Goal: Information Seeking & Learning: Learn about a topic

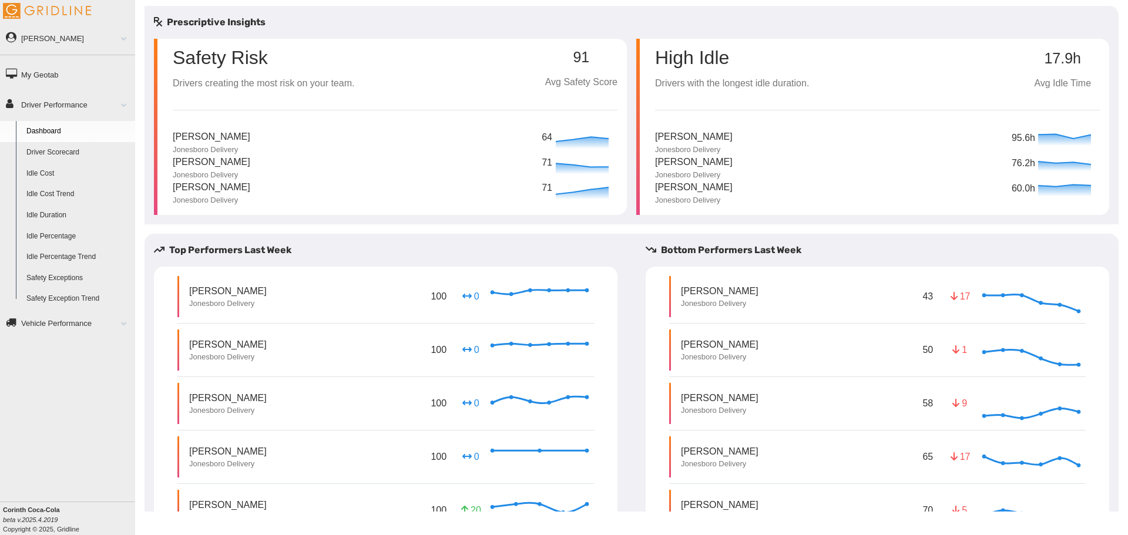
drag, startPoint x: 340, startPoint y: 130, endPoint x: 329, endPoint y: 139, distance: 13.9
click at [329, 139] on div "Andrew Gant III Jonesboro Delivery 64" at bounding box center [395, 142] width 445 height 25
click at [331, 140] on div "Andrew Gant III Jonesboro Delivery 64" at bounding box center [395, 142] width 445 height 25
click at [65, 153] on link "Driver Scorecard" at bounding box center [78, 152] width 114 height 21
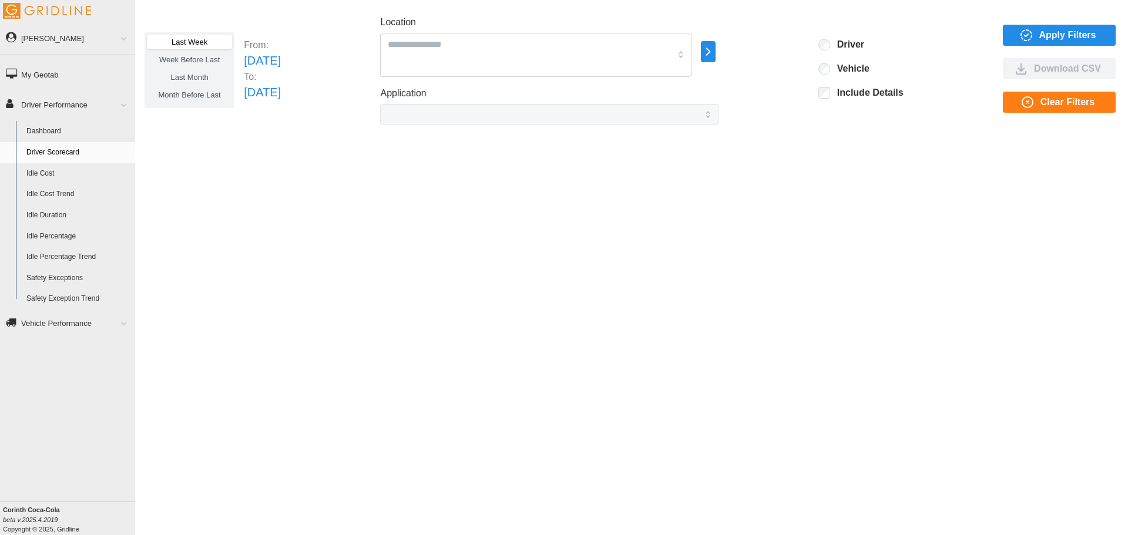
click at [199, 43] on span "Last Week" at bounding box center [190, 42] width 36 height 9
click at [188, 74] on span "Last Month" at bounding box center [189, 77] width 38 height 9
click at [692, 57] on div at bounding box center [535, 55] width 311 height 44
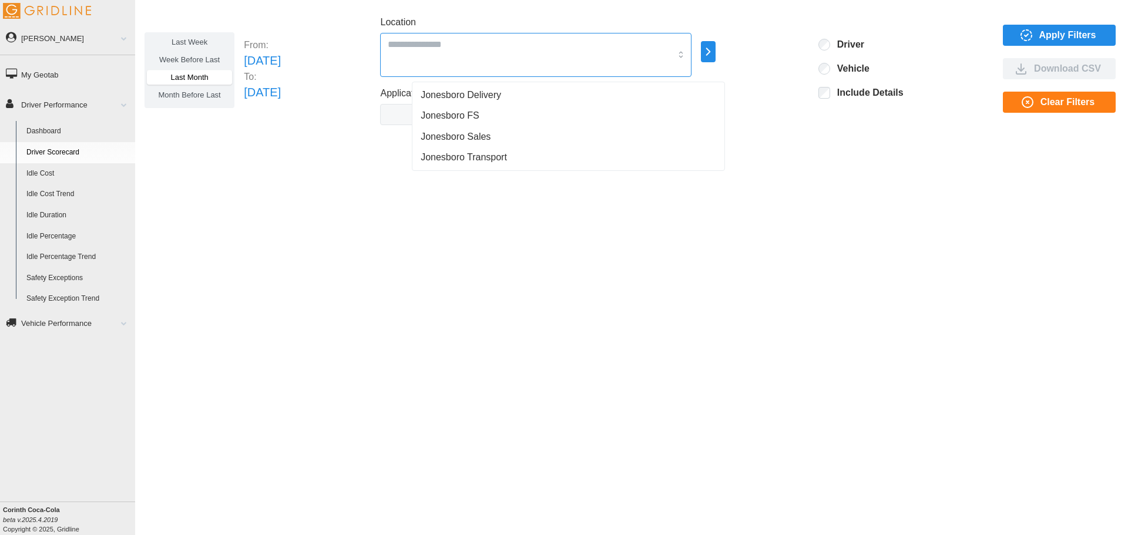
click at [481, 94] on span "Jonesboro Delivery" at bounding box center [461, 95] width 81 height 14
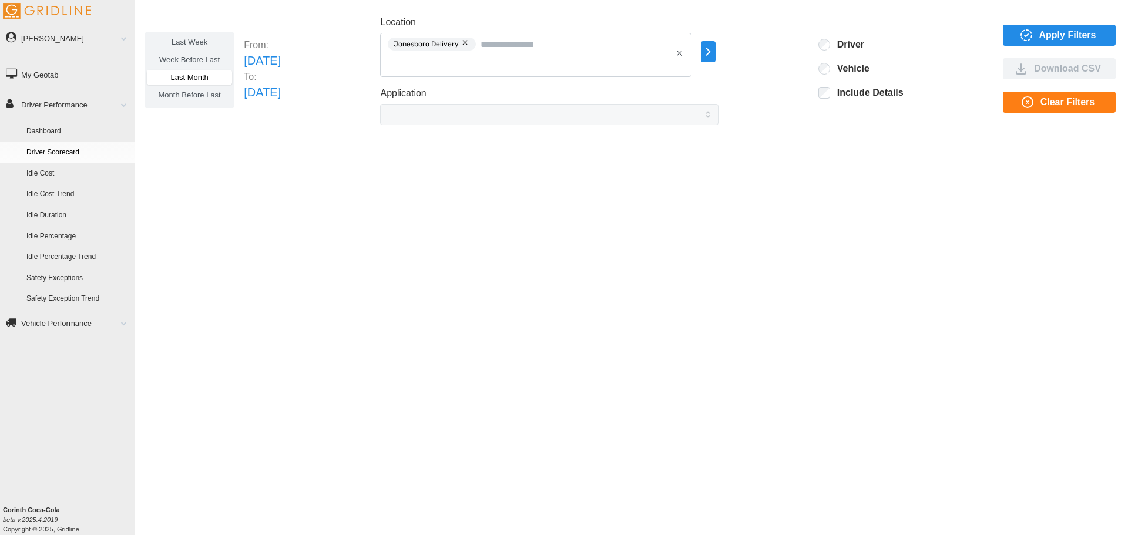
click at [715, 53] on icon "button" at bounding box center [709, 52] width 14 height 14
click at [1051, 36] on span "Apply Filters" at bounding box center [1068, 35] width 57 height 20
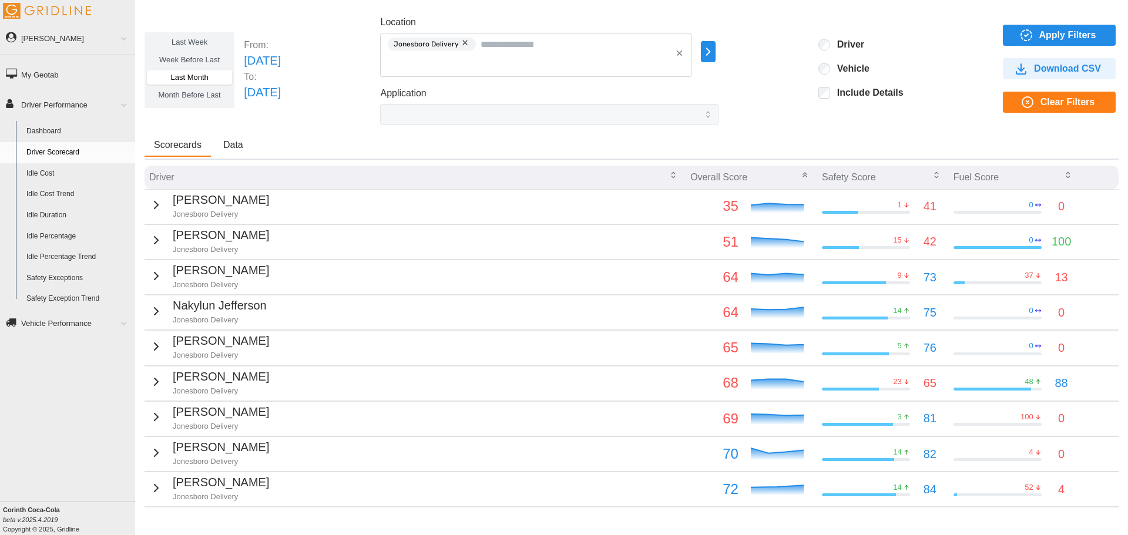
click at [240, 145] on span "Data" at bounding box center [233, 144] width 20 height 9
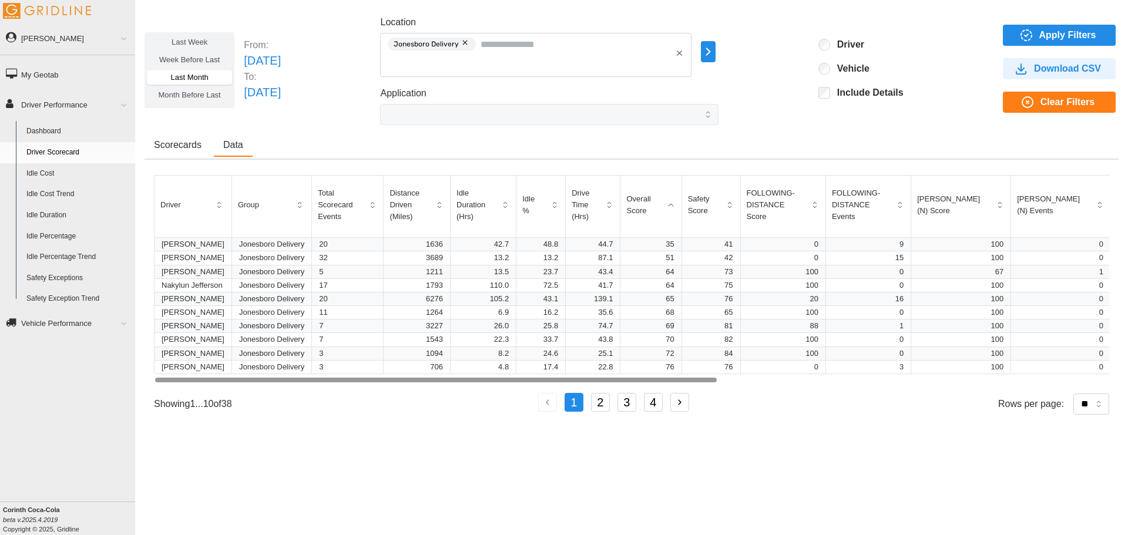
click at [605, 403] on button "2" at bounding box center [600, 402] width 19 height 19
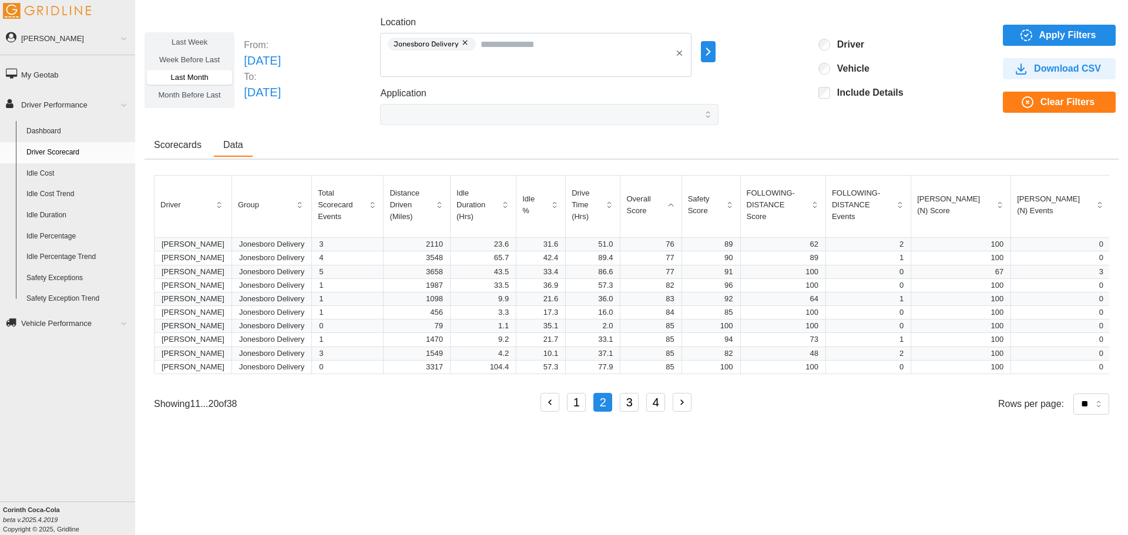
click at [1035, 65] on span "Download CSV" at bounding box center [1067, 69] width 67 height 20
click at [48, 173] on link "Idle Cost" at bounding box center [78, 173] width 114 height 21
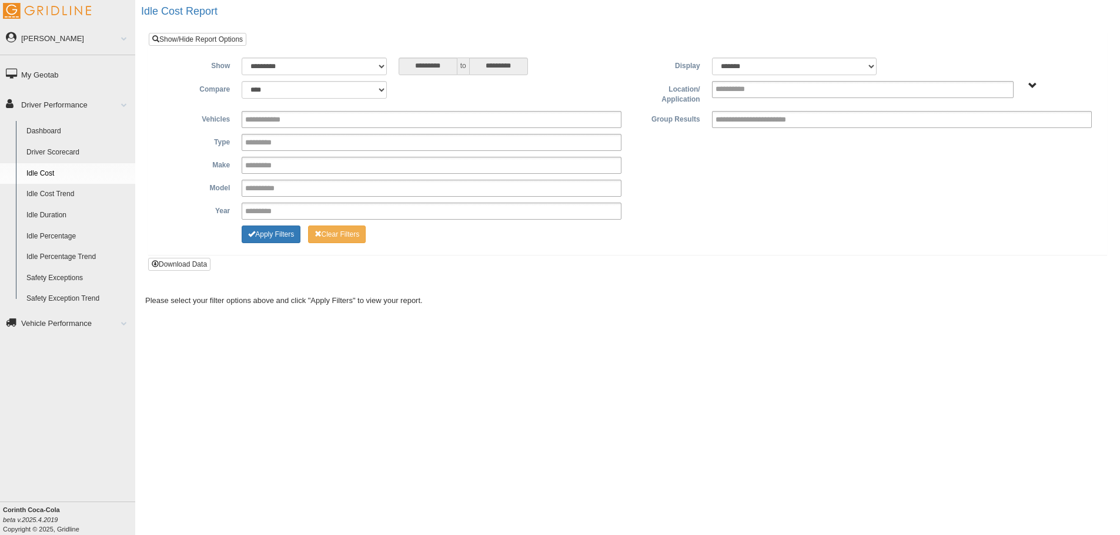
click at [47, 190] on link "Idle Cost Trend" at bounding box center [78, 194] width 114 height 21
click at [55, 276] on link "Safety Exceptions" at bounding box center [78, 278] width 114 height 21
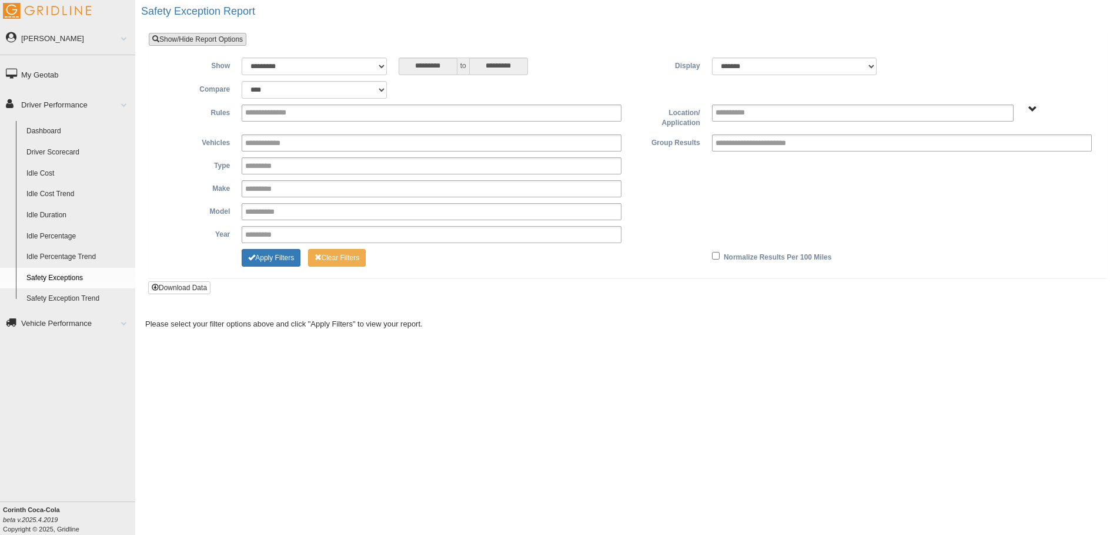
click at [199, 41] on link "Show/Hide Report Options" at bounding box center [198, 39] width 98 height 13
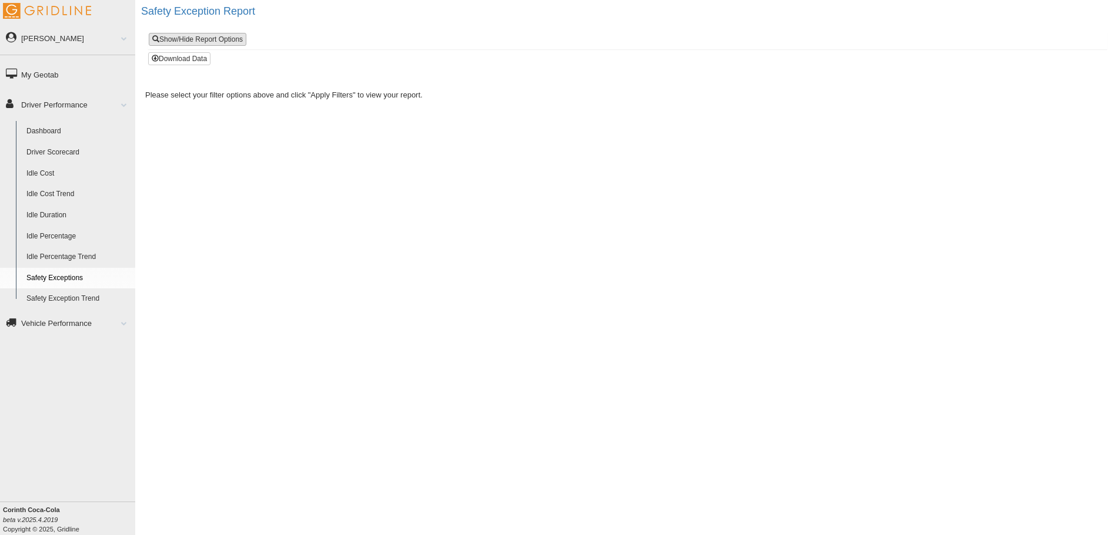
click at [203, 37] on link "Show/Hide Report Options" at bounding box center [198, 39] width 98 height 13
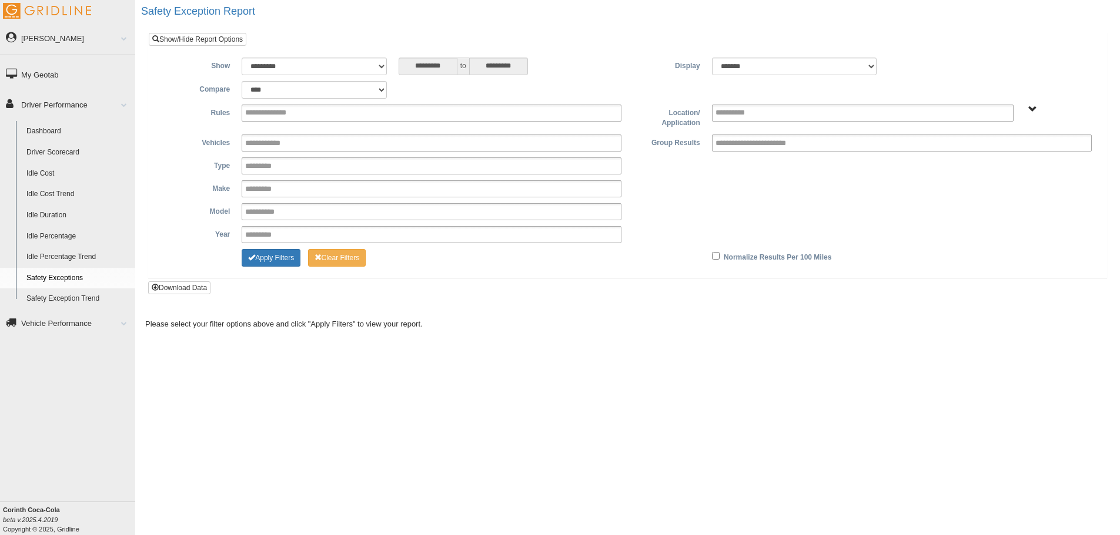
click at [49, 126] on link "Dashboard" at bounding box center [78, 131] width 114 height 21
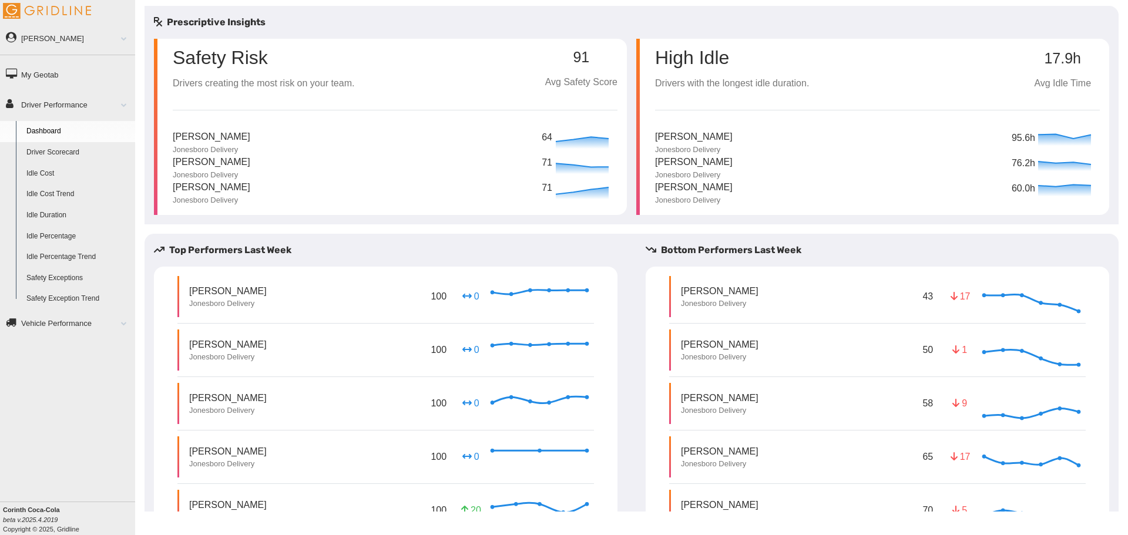
drag, startPoint x: 349, startPoint y: 77, endPoint x: 581, endPoint y: 232, distance: 278.9
click at [581, 232] on div "Prescriptive Insights Safety Risk Drivers creating the most risk on your team. …" at bounding box center [632, 312] width 974 height 612
drag, startPoint x: 1071, startPoint y: 0, endPoint x: 825, endPoint y: 200, distance: 317.1
click at [825, 200] on div "[PERSON_NAME] Jonesboro Delivery 60.0h" at bounding box center [877, 192] width 445 height 25
click at [994, 167] on div "[PERSON_NAME] Jonesboro Delivery 76.2h" at bounding box center [877, 167] width 445 height 25
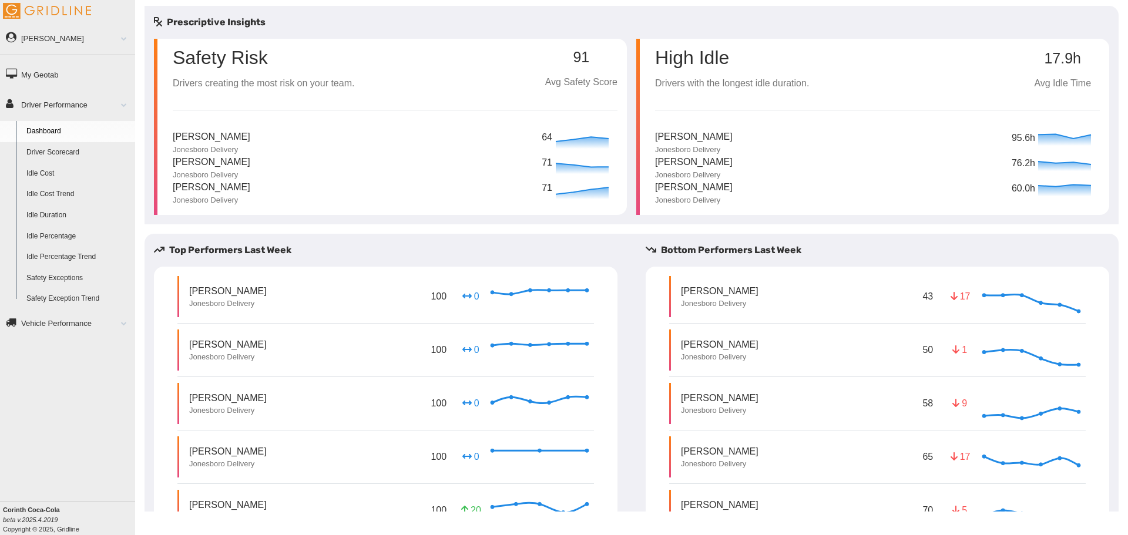
click at [1036, 163] on icon at bounding box center [1065, 165] width 59 height 18
drag, startPoint x: 758, startPoint y: 122, endPoint x: 735, endPoint y: 130, distance: 24.4
click at [735, 130] on div "[PERSON_NAME] Jonesboro Delivery 95.6h" at bounding box center [877, 142] width 445 height 25
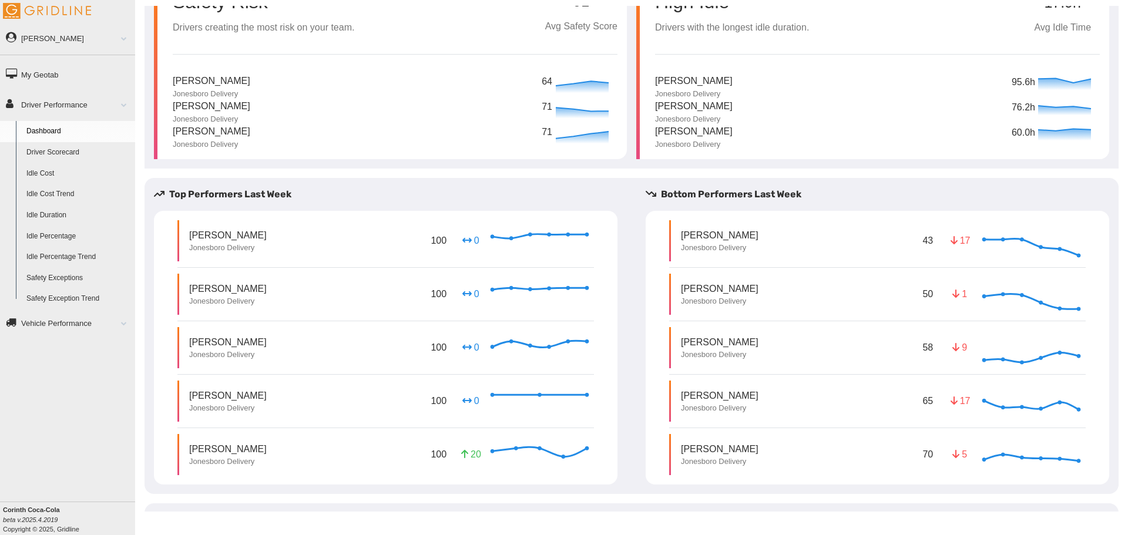
scroll to position [106, 0]
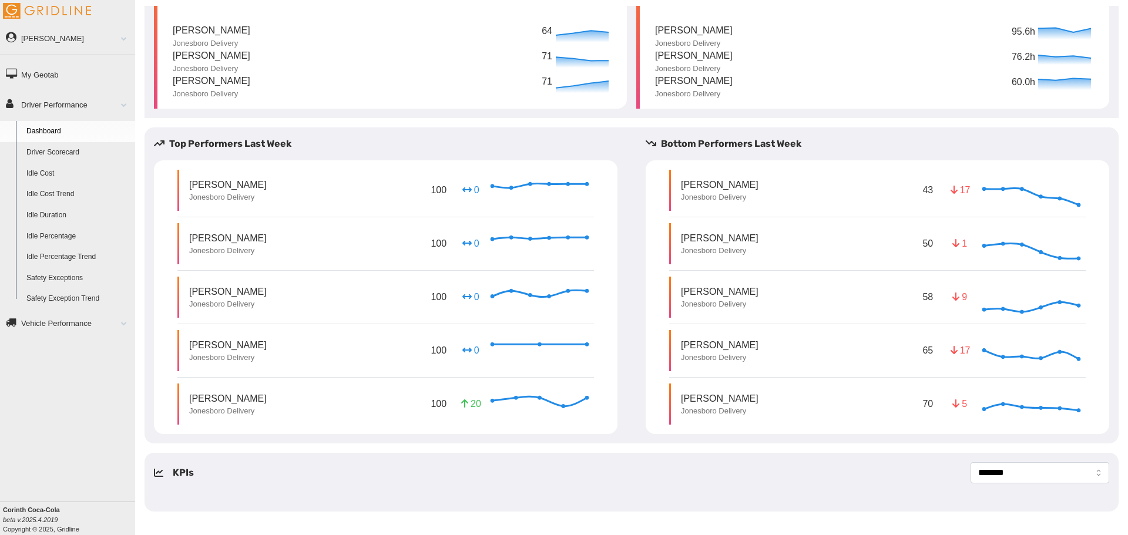
click at [158, 473] on icon at bounding box center [158, 473] width 9 height 8
click at [181, 466] on h5 "KPIs" at bounding box center [183, 473] width 21 height 14
click at [180, 469] on h5 "KPIs" at bounding box center [183, 473] width 21 height 14
click at [1091, 476] on select "**********" at bounding box center [1040, 473] width 139 height 21
click at [971, 463] on select "**********" at bounding box center [1040, 473] width 139 height 21
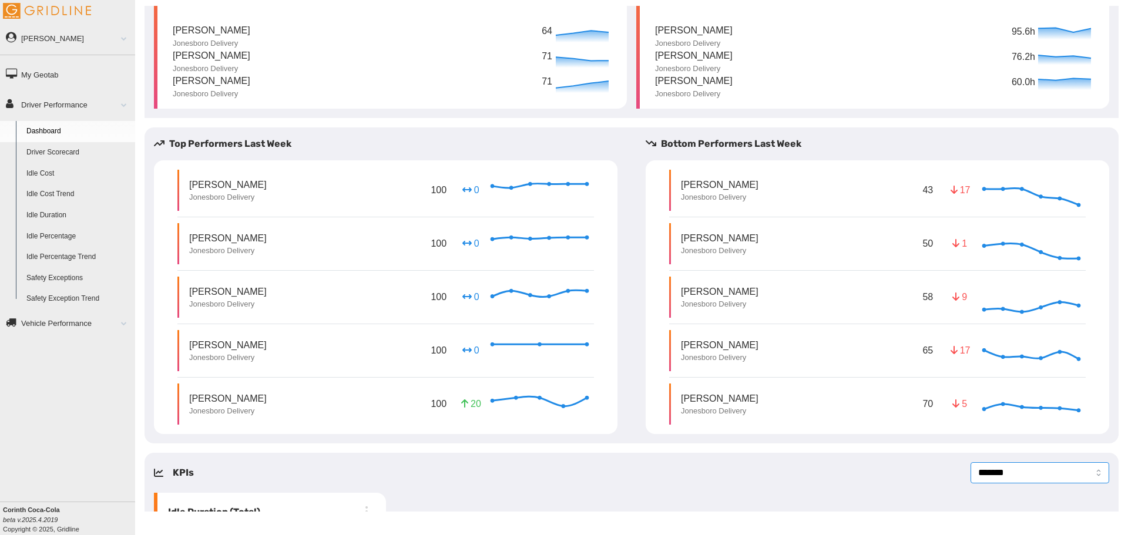
click at [1088, 475] on select "**********" at bounding box center [1040, 473] width 139 height 21
click at [971, 463] on select "**********" at bounding box center [1040, 473] width 139 height 21
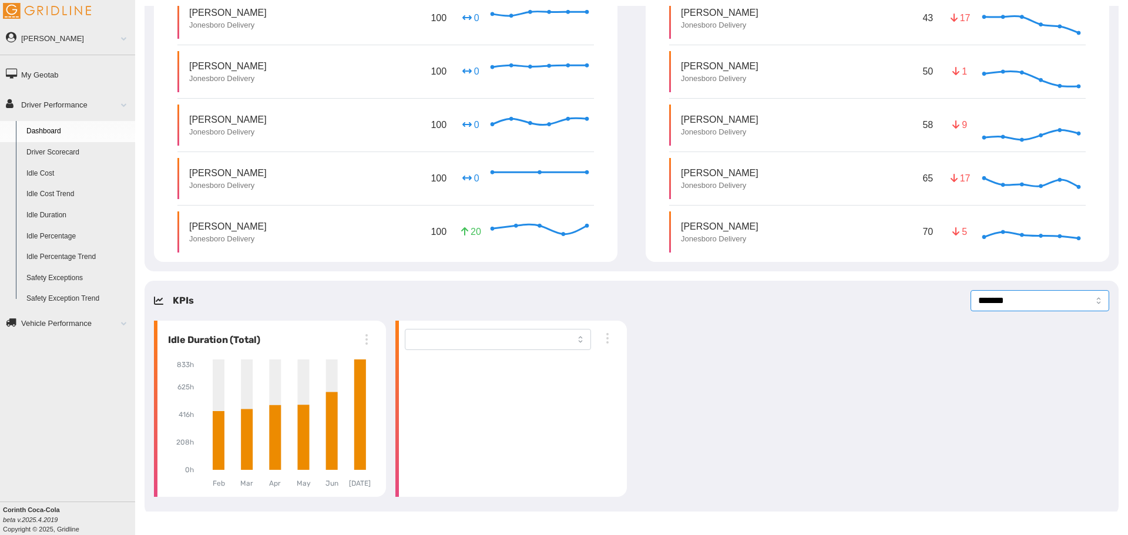
scroll to position [283, 0]
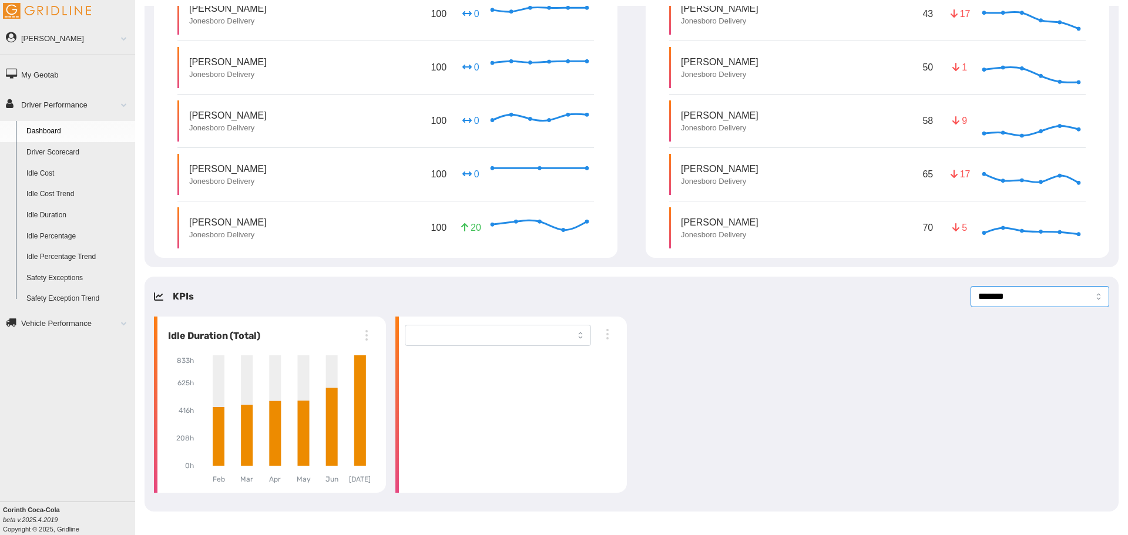
click at [1089, 298] on select "**********" at bounding box center [1040, 296] width 139 height 21
click at [971, 286] on select "**********" at bounding box center [1040, 296] width 139 height 21
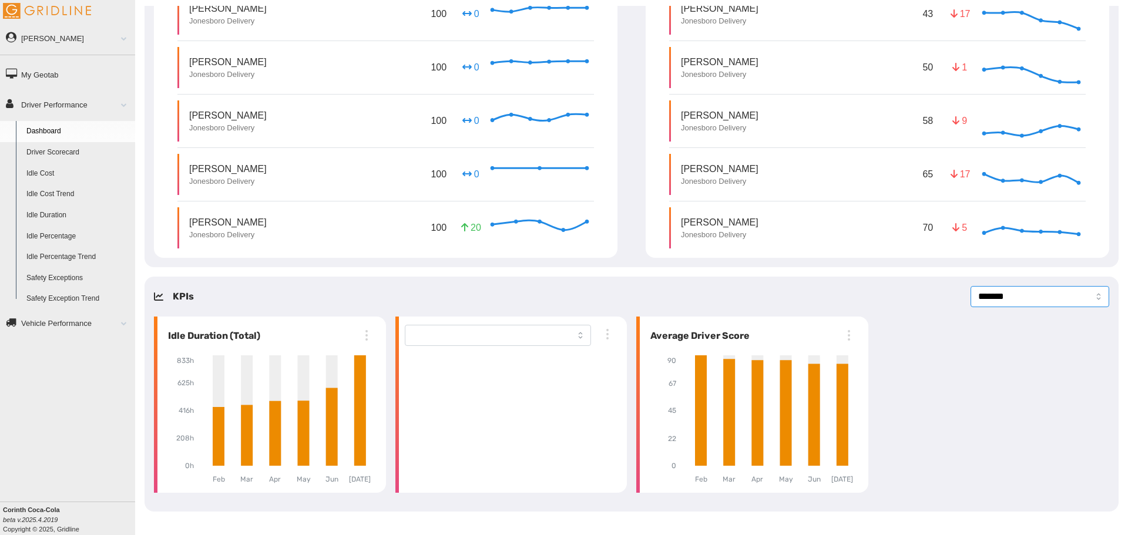
click at [1091, 299] on select "**********" at bounding box center [1040, 296] width 139 height 21
click at [971, 286] on select "**********" at bounding box center [1040, 296] width 139 height 21
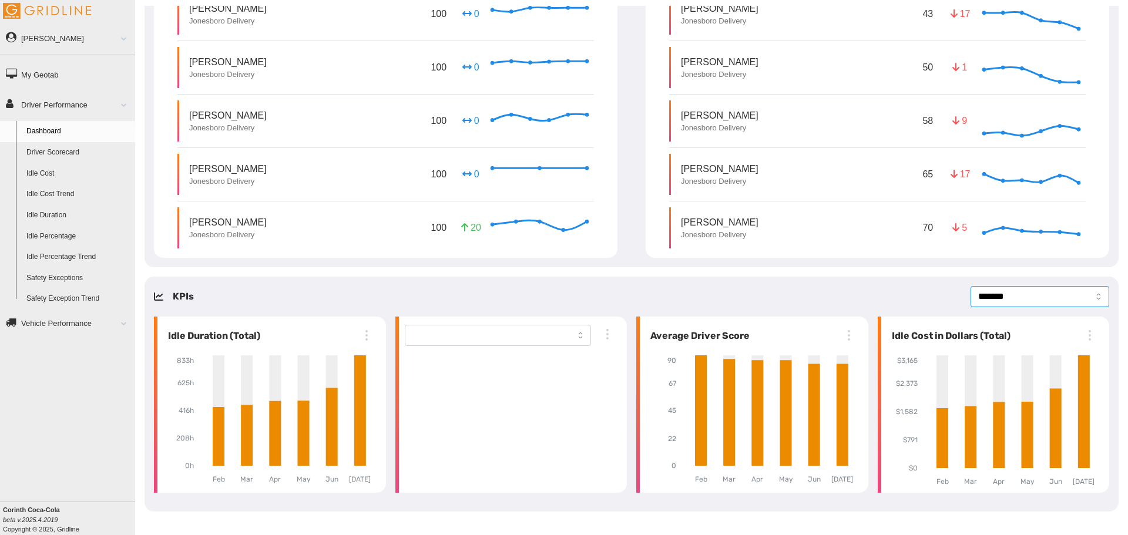
click at [1091, 301] on select "**********" at bounding box center [1040, 296] width 139 height 21
click at [971, 286] on select "**********" at bounding box center [1040, 296] width 139 height 21
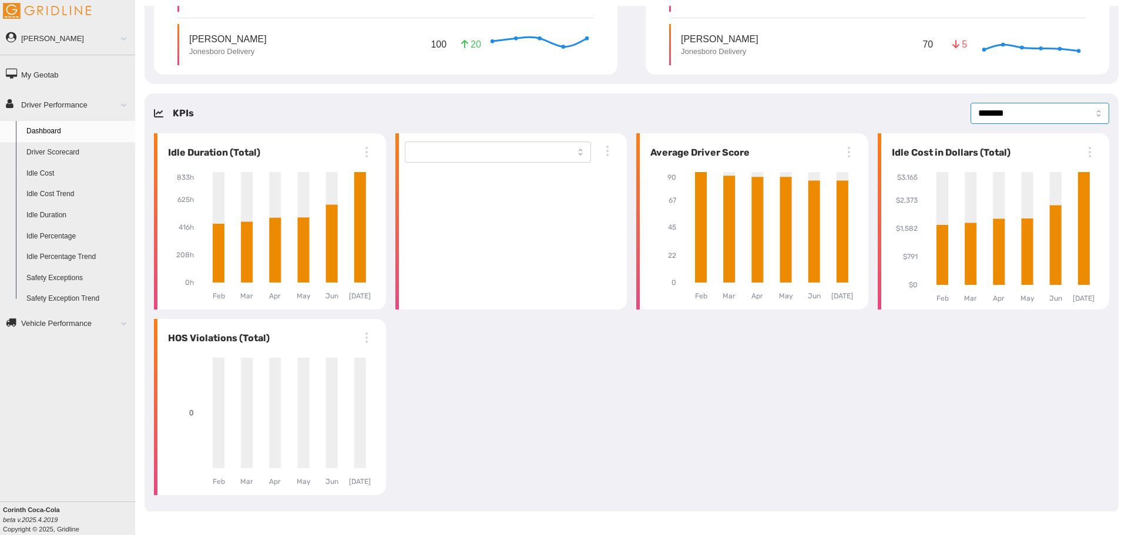
scroll to position [468, 0]
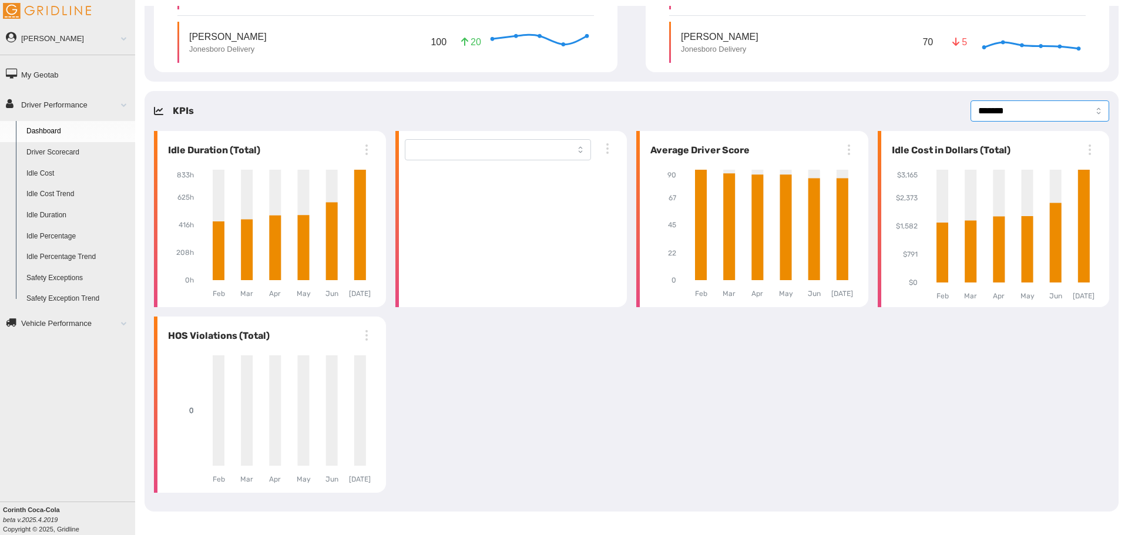
click at [1088, 115] on select "**********" at bounding box center [1040, 110] width 139 height 21
click at [971, 100] on select "**********" at bounding box center [1040, 110] width 139 height 21
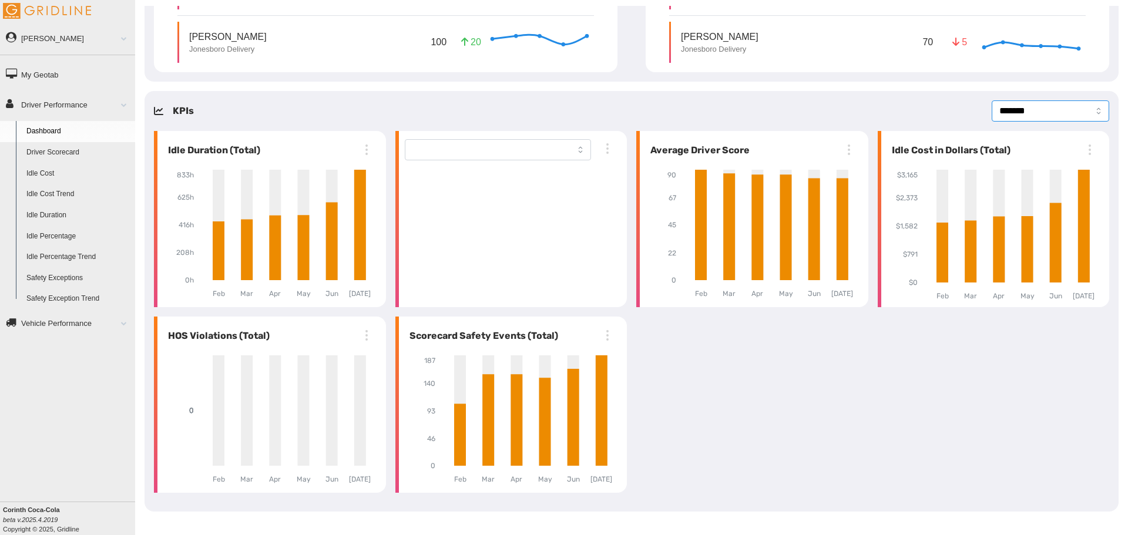
click at [1089, 114] on select "**********" at bounding box center [1051, 110] width 118 height 21
click at [992, 100] on select "**********" at bounding box center [1051, 110] width 118 height 21
select select "*******"
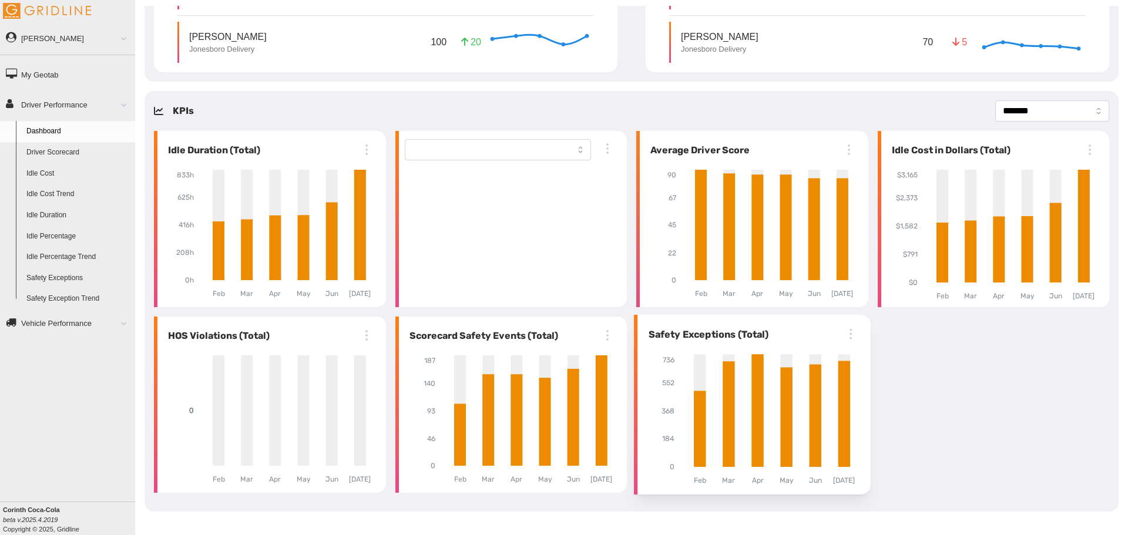
click at [846, 334] on icon "button" at bounding box center [851, 334] width 14 height 14
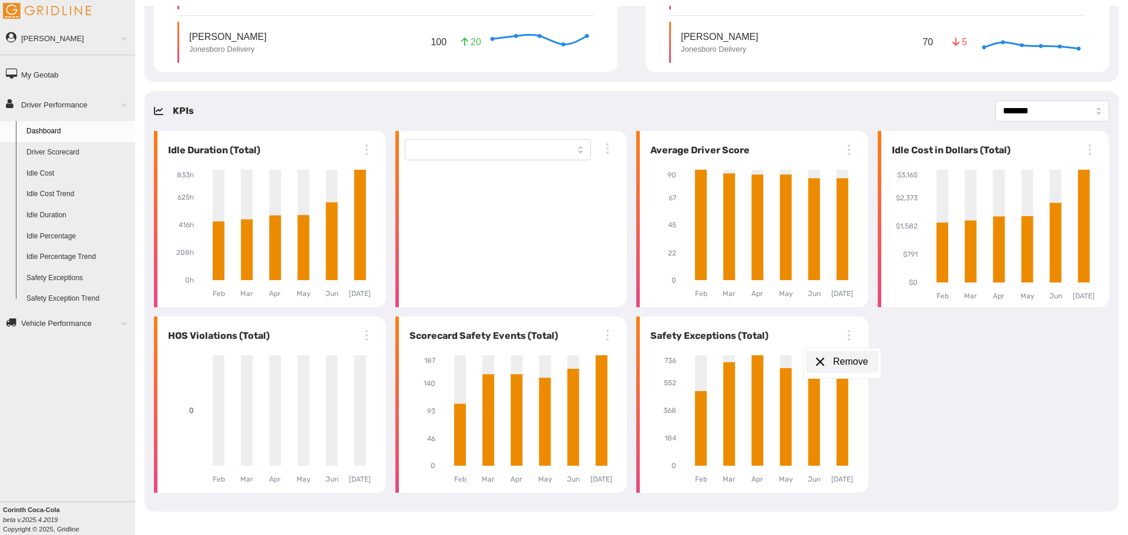
click at [859, 361] on div "Remove" at bounding box center [852, 362] width 38 height 14
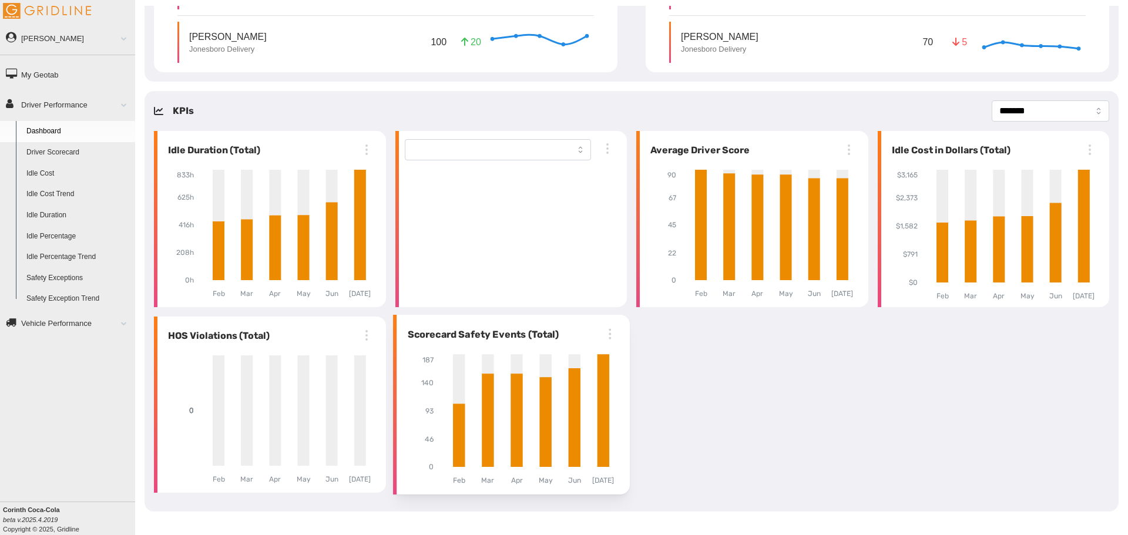
click at [604, 339] on icon "button" at bounding box center [609, 334] width 14 height 14
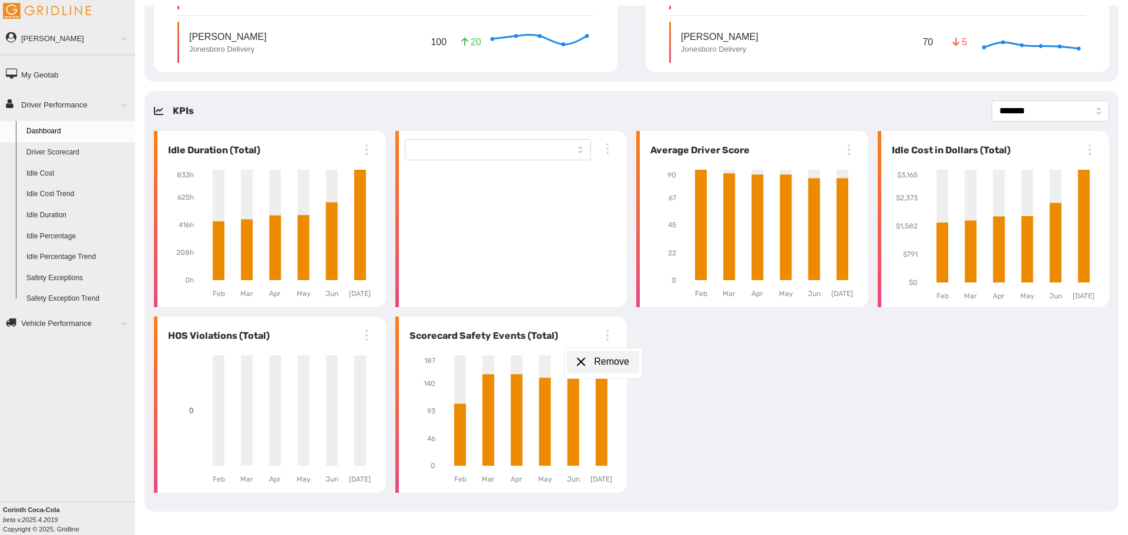
click at [605, 360] on div "Remove" at bounding box center [613, 362] width 38 height 14
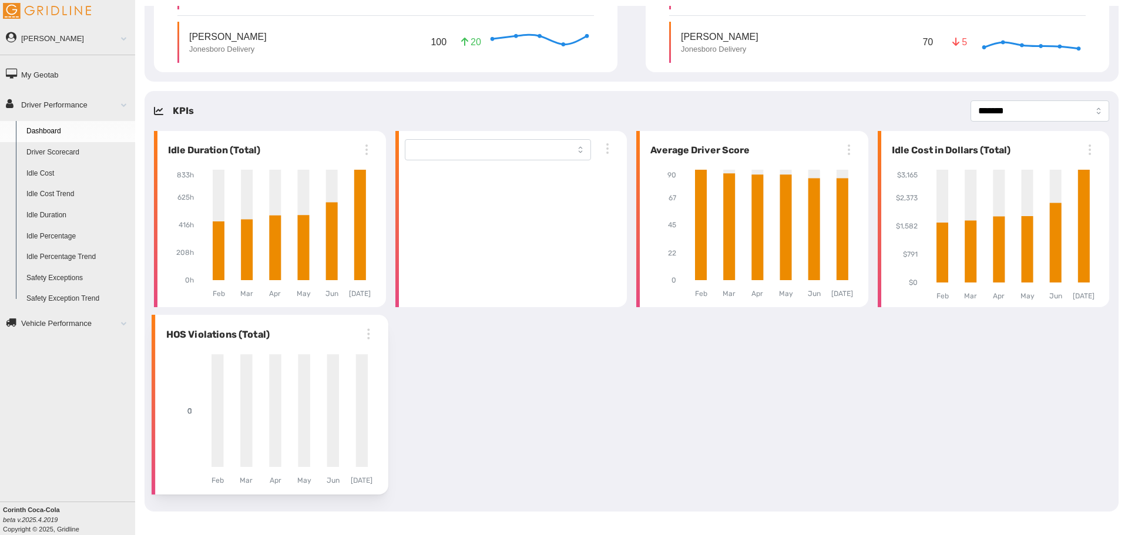
click at [368, 333] on icon "button" at bounding box center [368, 334] width 14 height 14
click at [372, 360] on div "Remove" at bounding box center [374, 362] width 38 height 14
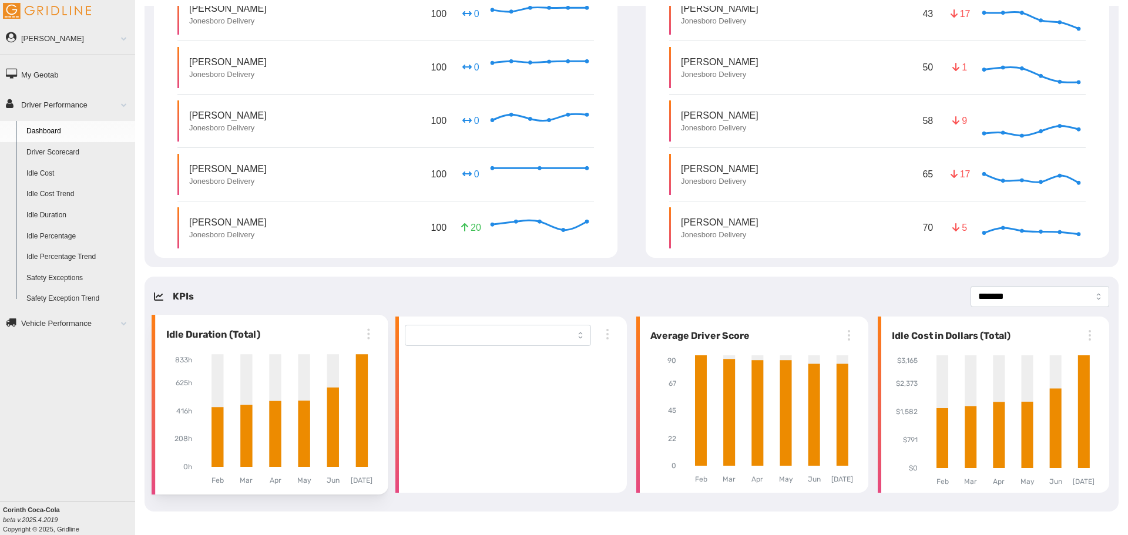
click at [368, 334] on icon "button" at bounding box center [368, 333] width 1 height 1
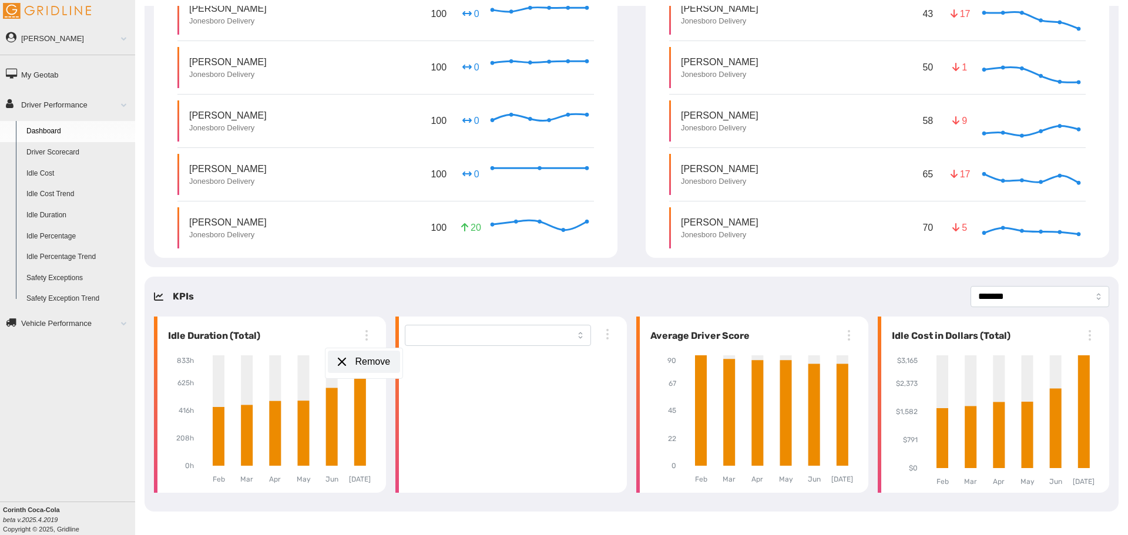
click at [370, 360] on div "Remove" at bounding box center [374, 362] width 38 height 14
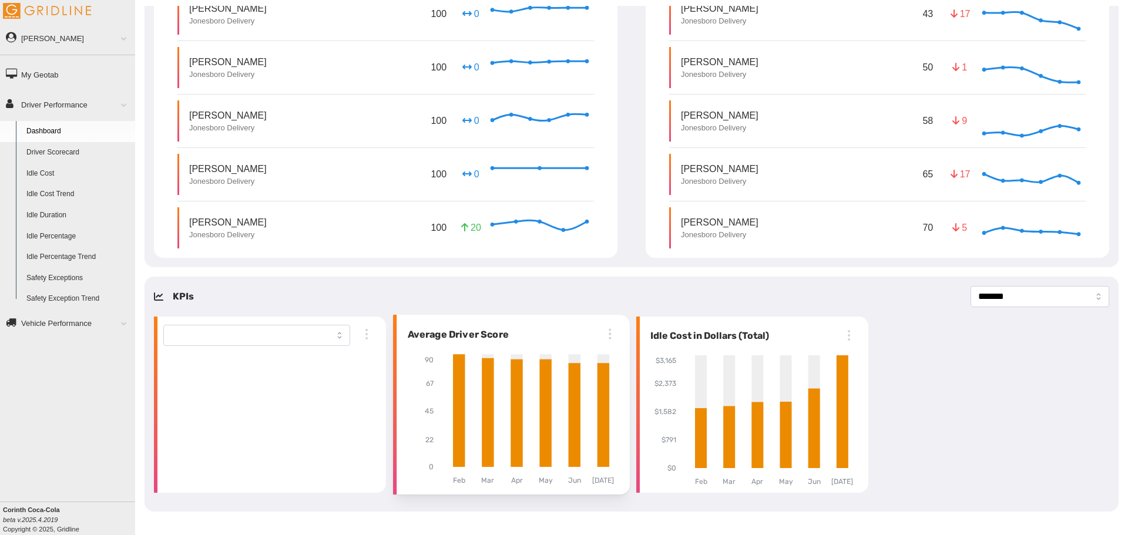
drag, startPoint x: 604, startPoint y: 329, endPoint x: 596, endPoint y: 333, distance: 9.0
click at [603, 330] on icon "button" at bounding box center [609, 334] width 14 height 14
drag, startPoint x: 604, startPoint y: 361, endPoint x: 498, endPoint y: 360, distance: 105.8
click at [602, 361] on div "Remove" at bounding box center [613, 362] width 38 height 14
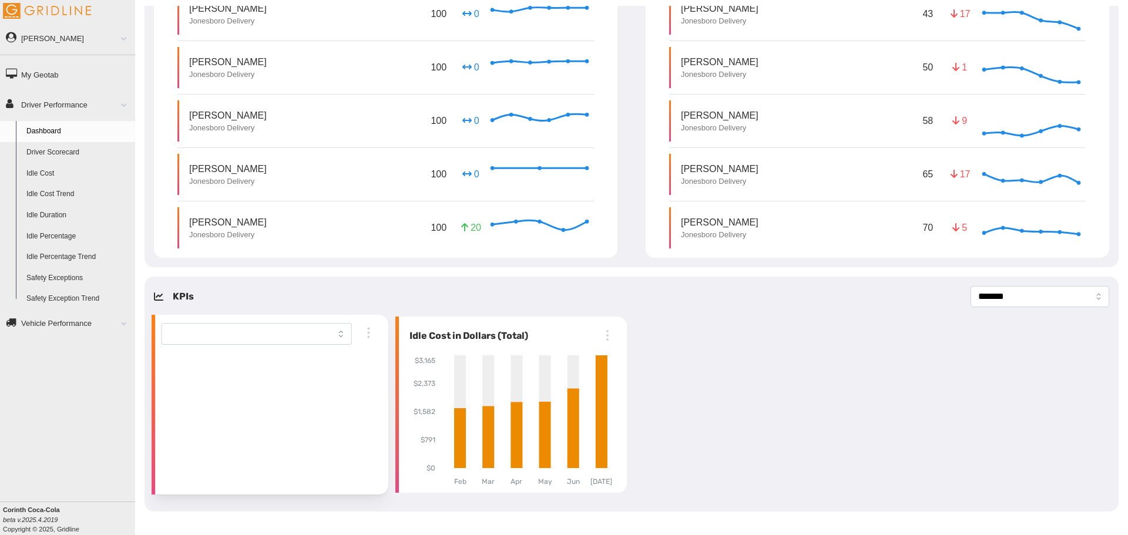
click at [368, 336] on icon "button" at bounding box center [368, 336] width 1 height 1
drag, startPoint x: 363, startPoint y: 362, endPoint x: 382, endPoint y: 362, distance: 18.8
click at [370, 362] on div "Remove" at bounding box center [375, 361] width 38 height 14
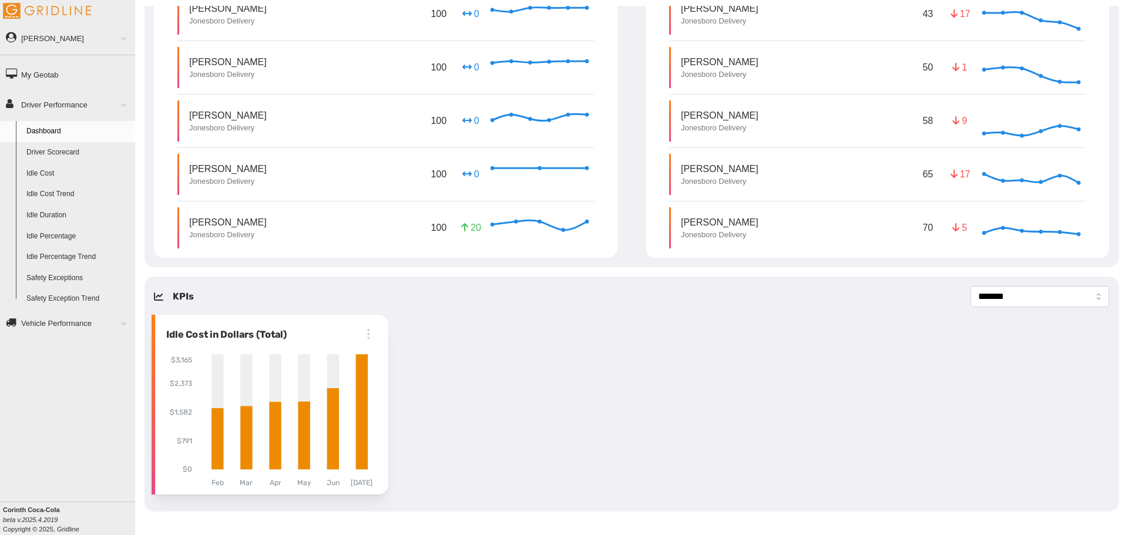
click at [371, 334] on icon "button" at bounding box center [368, 334] width 14 height 14
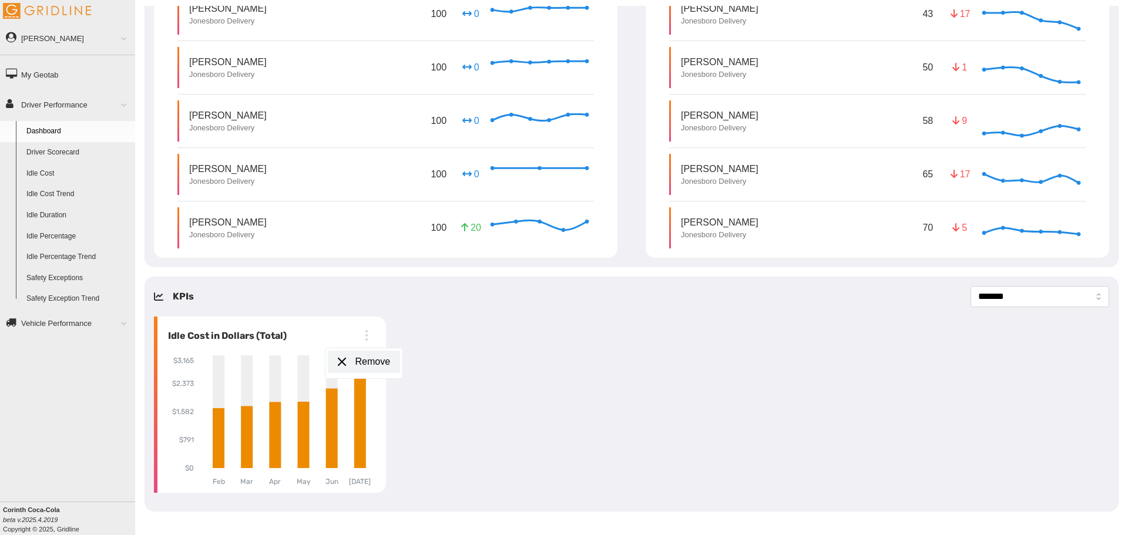
click at [364, 361] on div "Remove" at bounding box center [374, 362] width 38 height 14
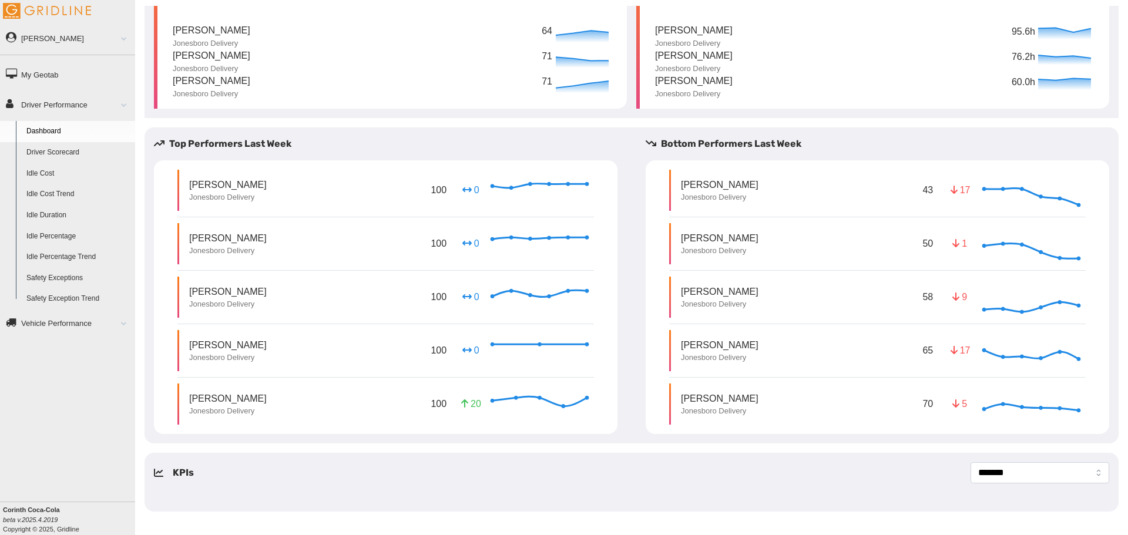
scroll to position [0, 0]
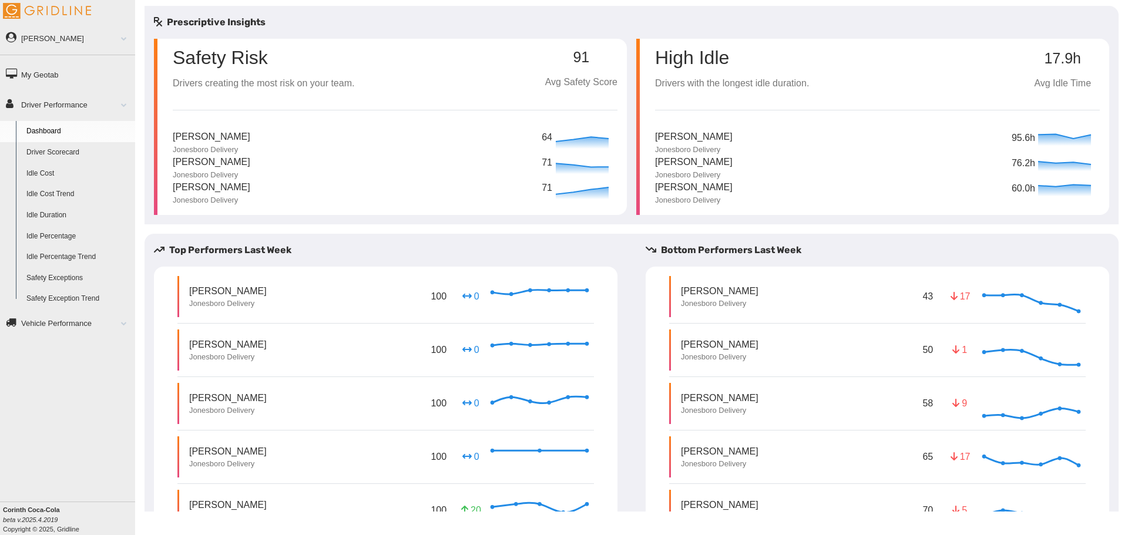
click at [337, 159] on div "[PERSON_NAME] Jonesboro Delivery 71" at bounding box center [395, 167] width 445 height 25
click at [263, 58] on p "Safety Risk" at bounding box center [264, 57] width 182 height 19
drag, startPoint x: 531, startPoint y: 115, endPoint x: 500, endPoint y: 128, distance: 34.0
click at [500, 128] on div "Safety Risk Drivers creating the most risk on your team. 91 Avg Safety Score [P…" at bounding box center [395, 122] width 445 height 167
click at [459, 161] on div "[PERSON_NAME] Jonesboro Delivery 71" at bounding box center [395, 167] width 445 height 25
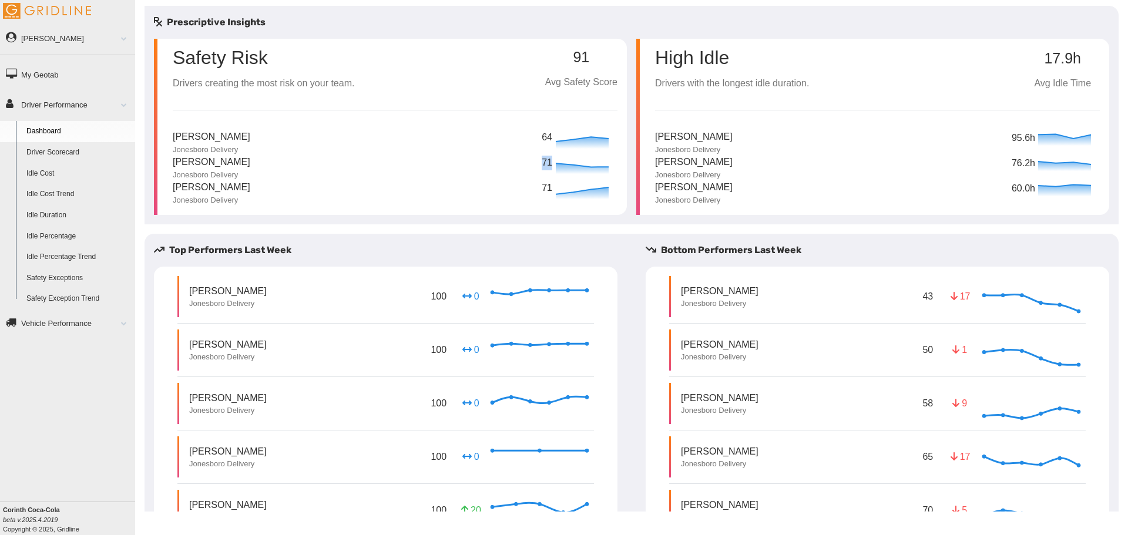
click at [459, 161] on div "[PERSON_NAME] Jonesboro Delivery 71" at bounding box center [395, 167] width 445 height 25
click at [454, 165] on div "[PERSON_NAME] Jonesboro Delivery 71" at bounding box center [395, 167] width 445 height 25
click at [67, 153] on link "Driver Scorecard" at bounding box center [78, 152] width 114 height 21
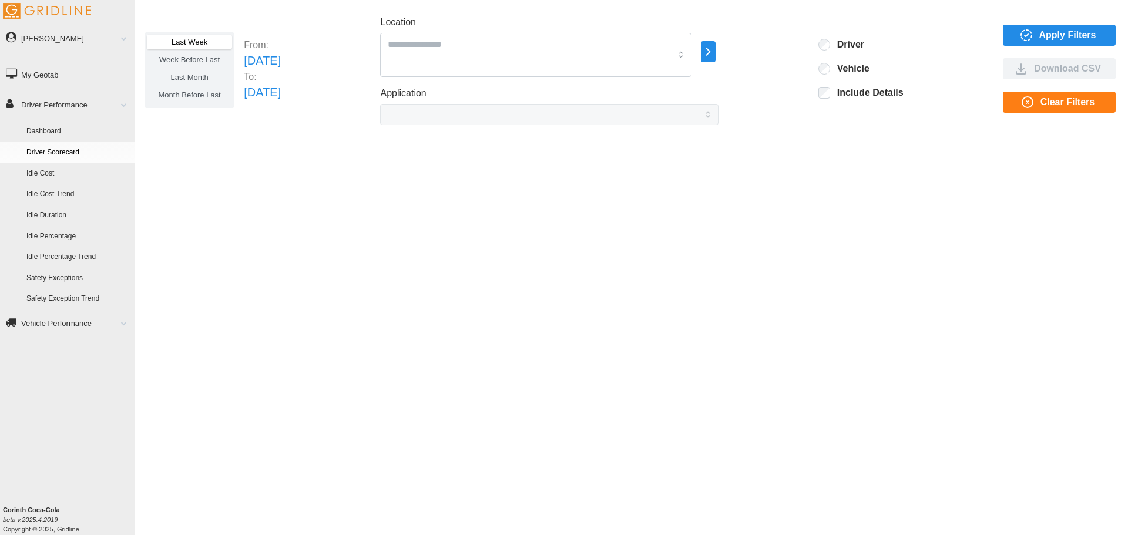
click at [197, 78] on span "Last Month" at bounding box center [189, 77] width 38 height 9
click at [692, 56] on div at bounding box center [535, 55] width 311 height 44
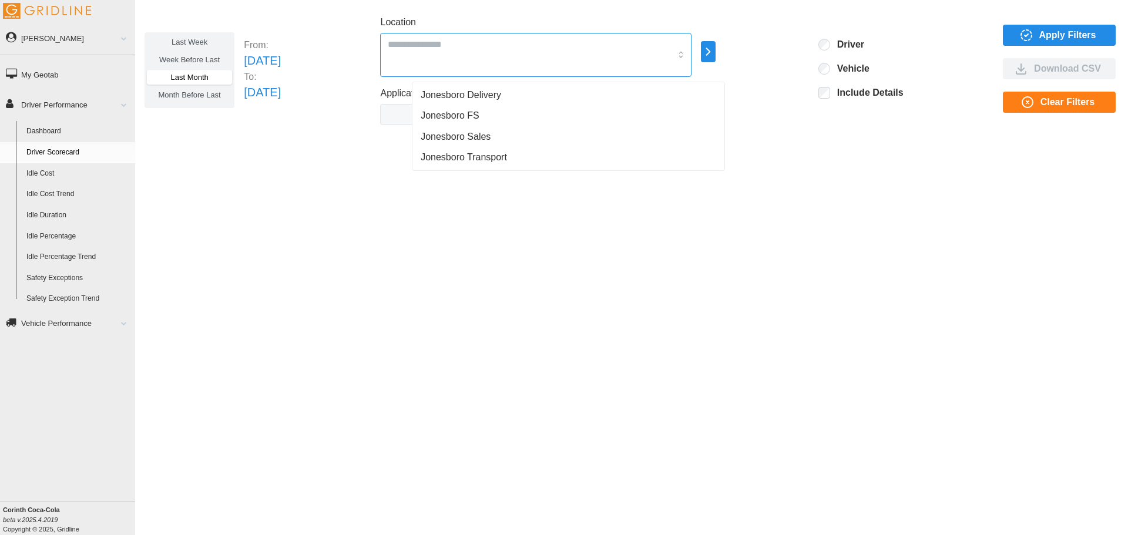
click at [477, 93] on span "Jonesboro Delivery" at bounding box center [461, 95] width 81 height 14
click at [465, 112] on span "Jonesboro FS" at bounding box center [450, 116] width 59 height 14
click at [1043, 31] on span "Apply Filters" at bounding box center [1068, 35] width 57 height 20
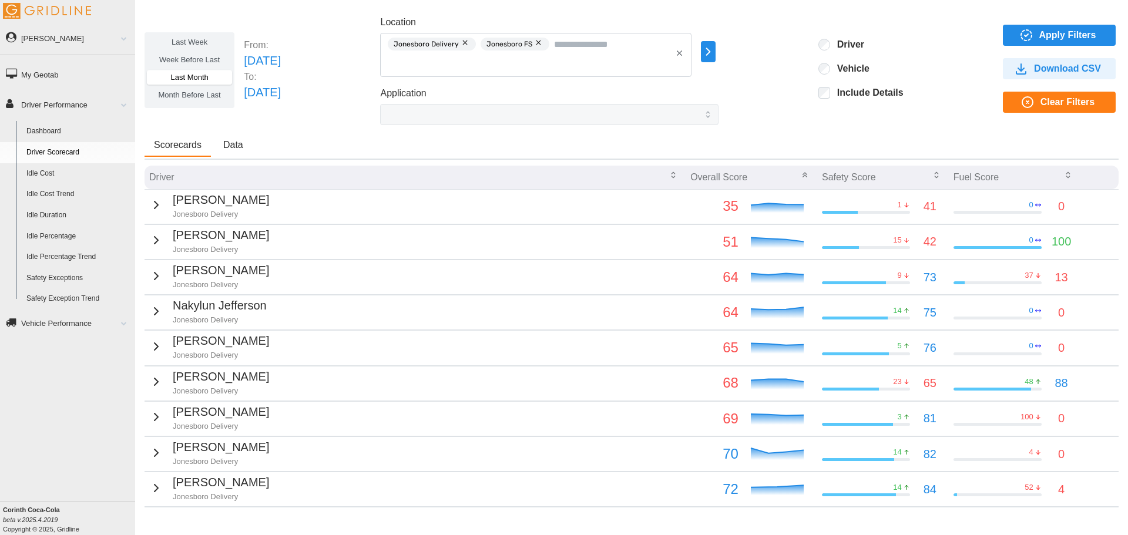
click at [1067, 176] on icon "button" at bounding box center [1068, 177] width 3 height 2
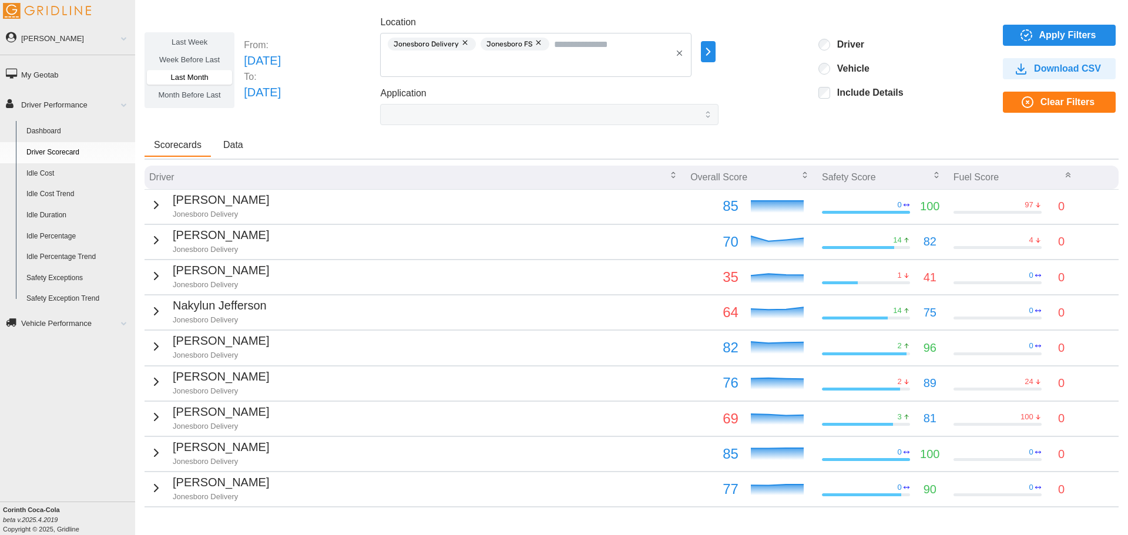
click at [932, 175] on icon "button" at bounding box center [936, 174] width 9 height 9
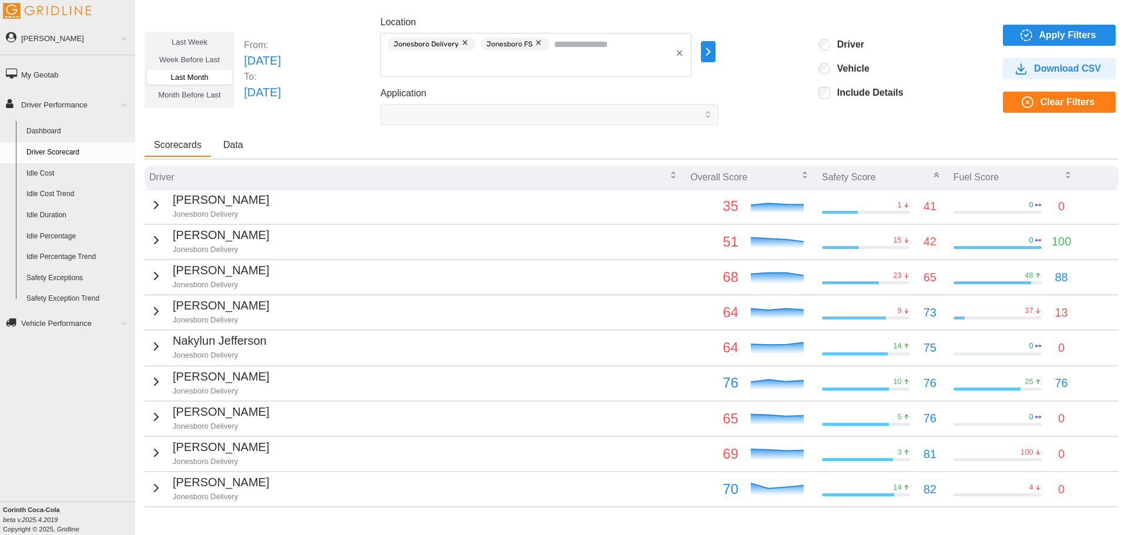
click at [800, 176] on icon "button" at bounding box center [804, 174] width 9 height 9
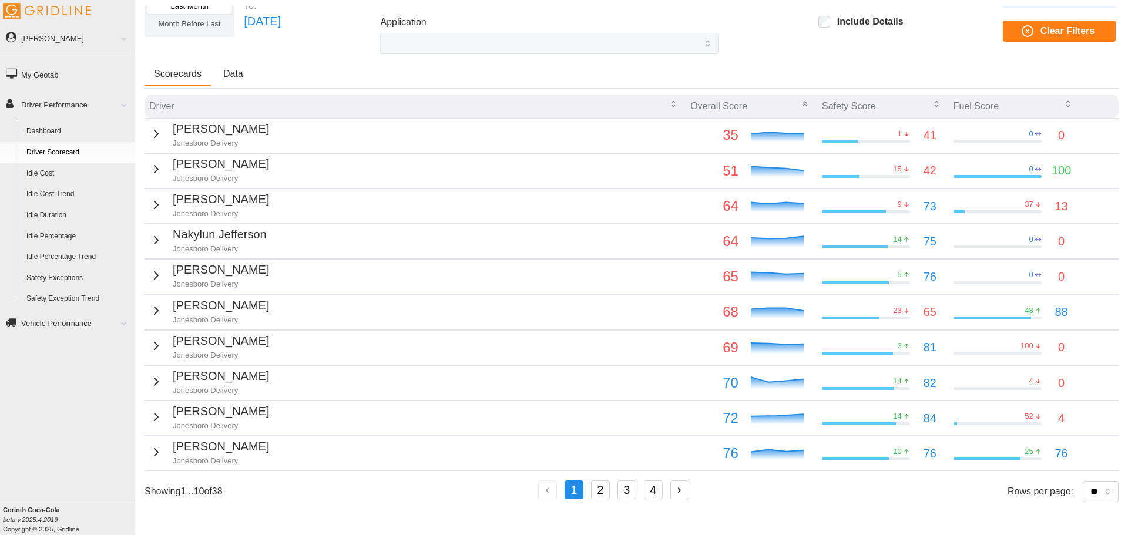
scroll to position [71, 0]
click at [599, 486] on button "2" at bounding box center [600, 490] width 19 height 19
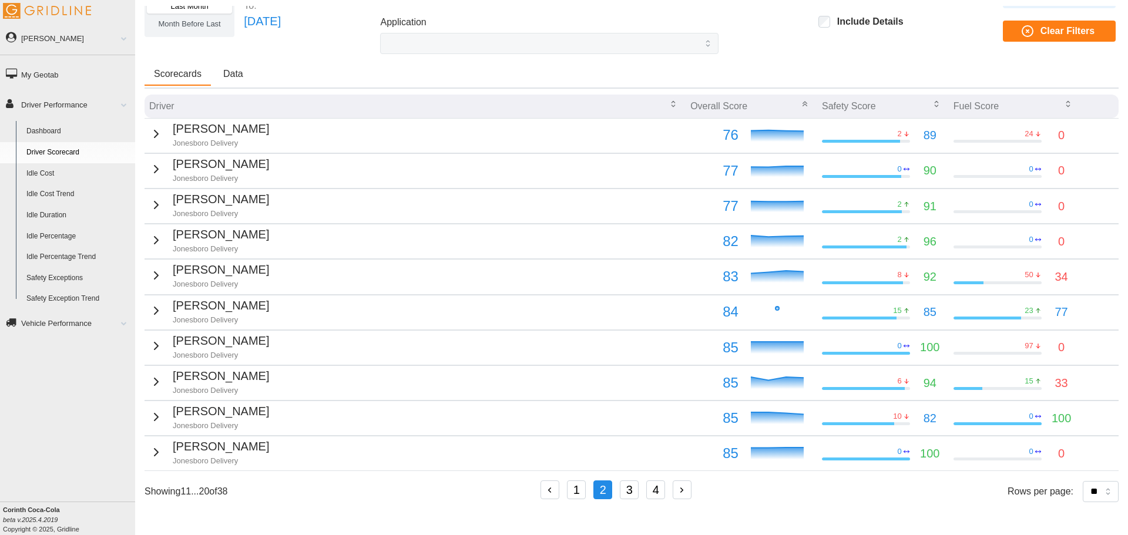
click at [629, 488] on button "3" at bounding box center [629, 490] width 19 height 19
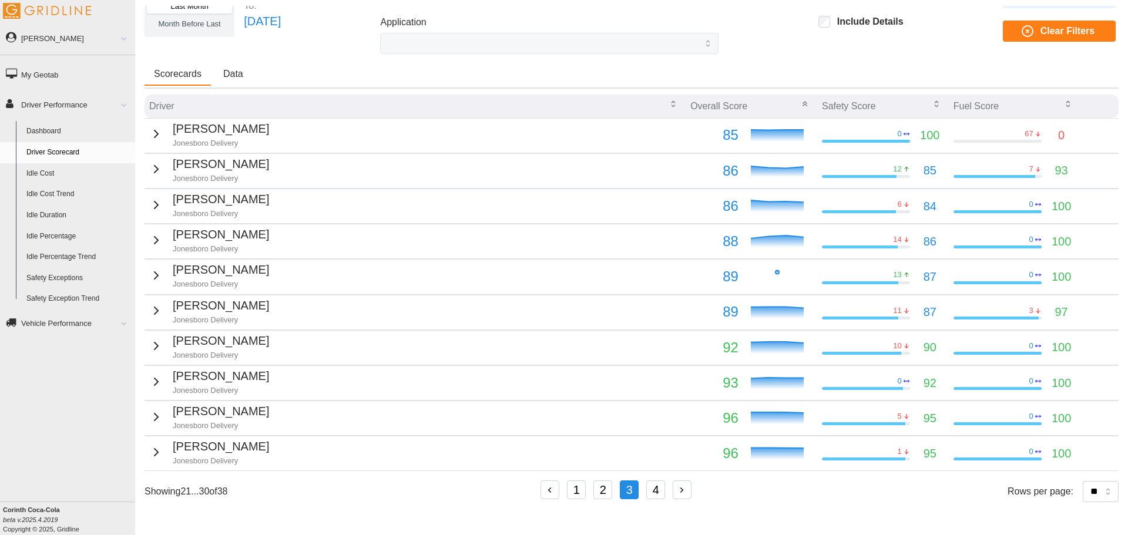
click at [658, 493] on button "4" at bounding box center [655, 490] width 19 height 19
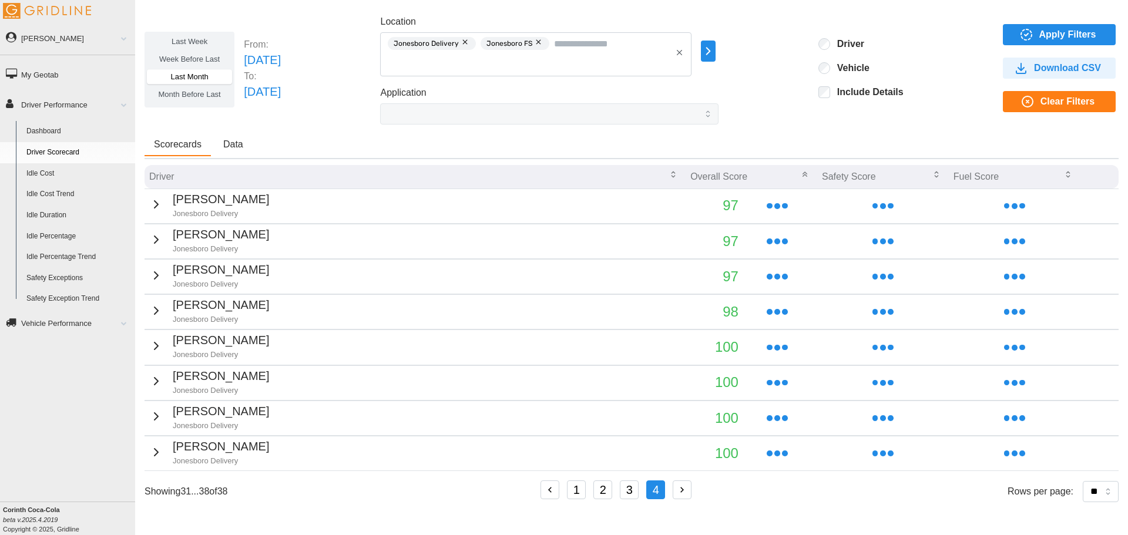
scroll to position [1, 0]
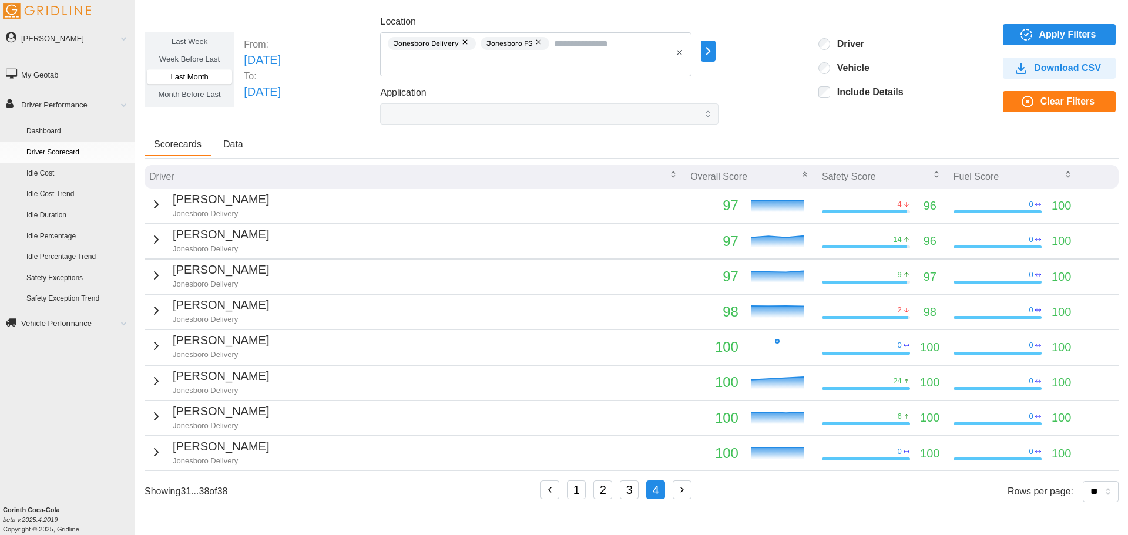
click at [679, 491] on icon "button" at bounding box center [682, 490] width 11 height 11
click at [684, 490] on icon "button" at bounding box center [682, 490] width 11 height 11
click at [239, 143] on span "Data" at bounding box center [233, 144] width 20 height 9
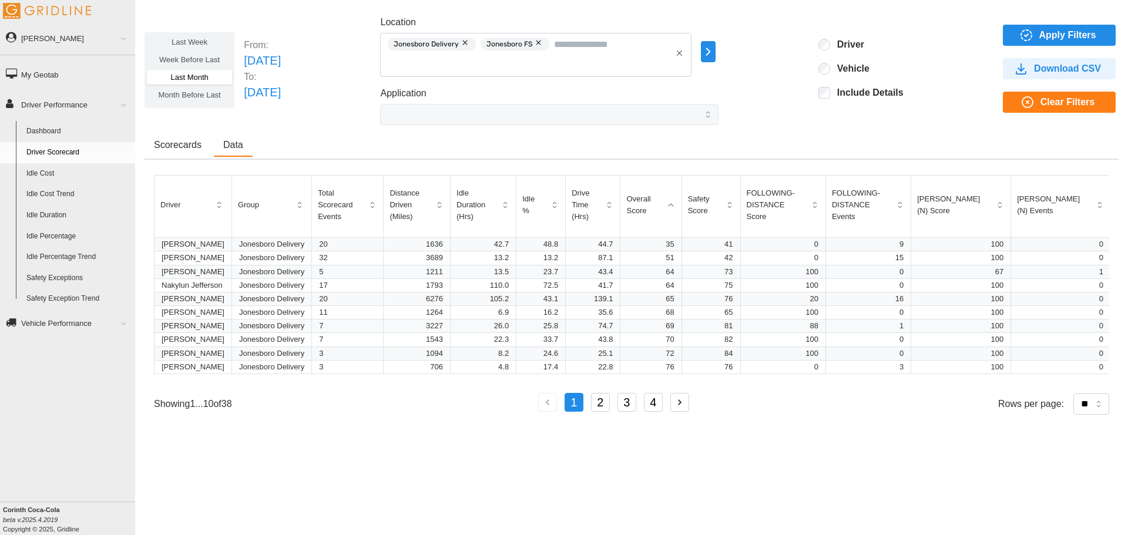
click at [190, 143] on span "Scorecards" at bounding box center [178, 144] width 48 height 9
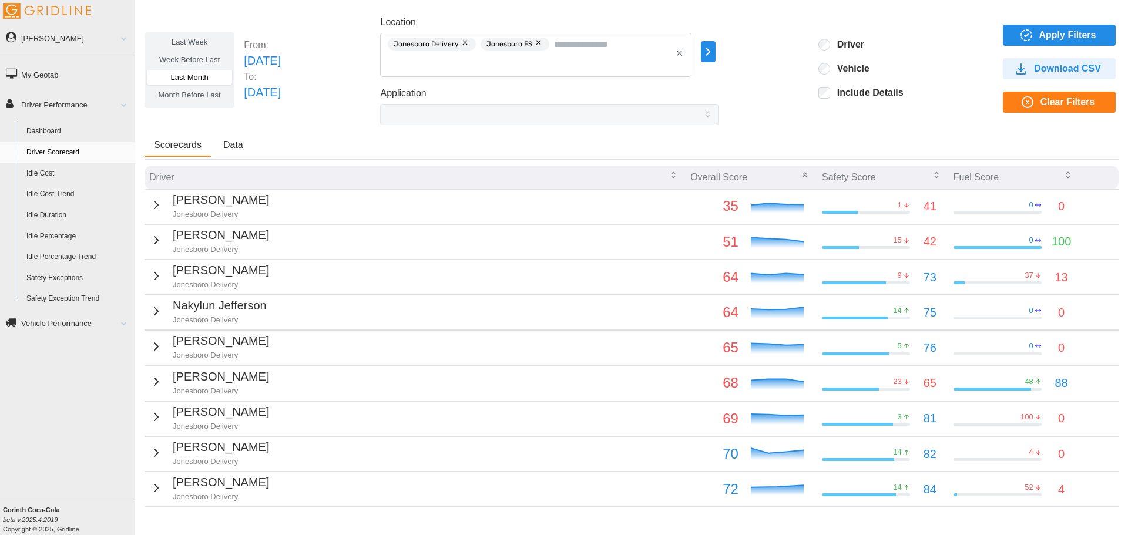
click at [932, 173] on icon "button" at bounding box center [936, 174] width 9 height 9
click at [934, 175] on icon "button" at bounding box center [936, 174] width 4 height 2
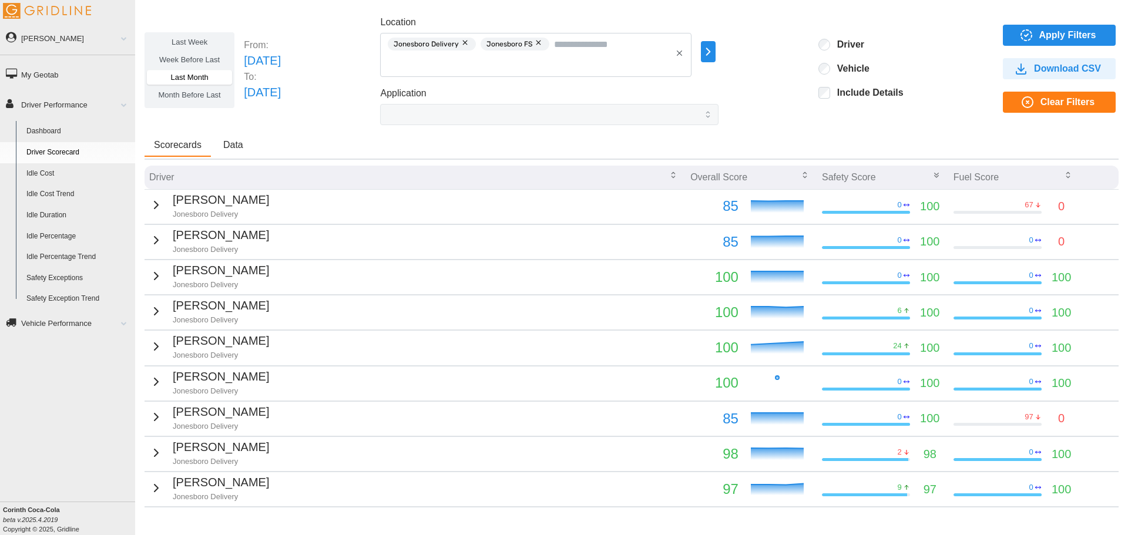
click at [934, 174] on icon "button" at bounding box center [936, 174] width 4 height 2
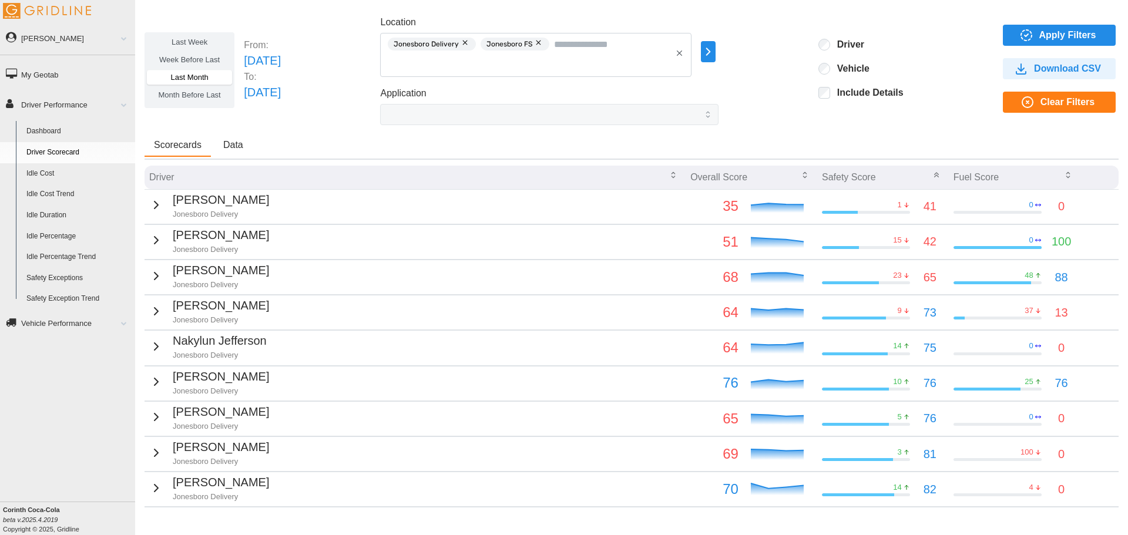
click at [1064, 178] on icon "button" at bounding box center [1068, 174] width 9 height 9
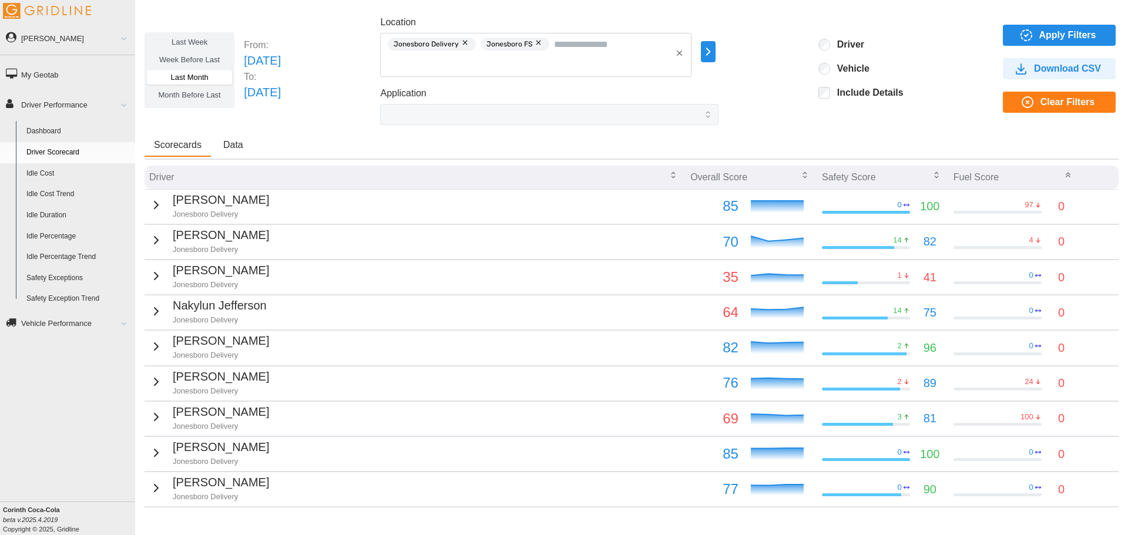
click at [935, 177] on icon "button" at bounding box center [936, 177] width 3 height 2
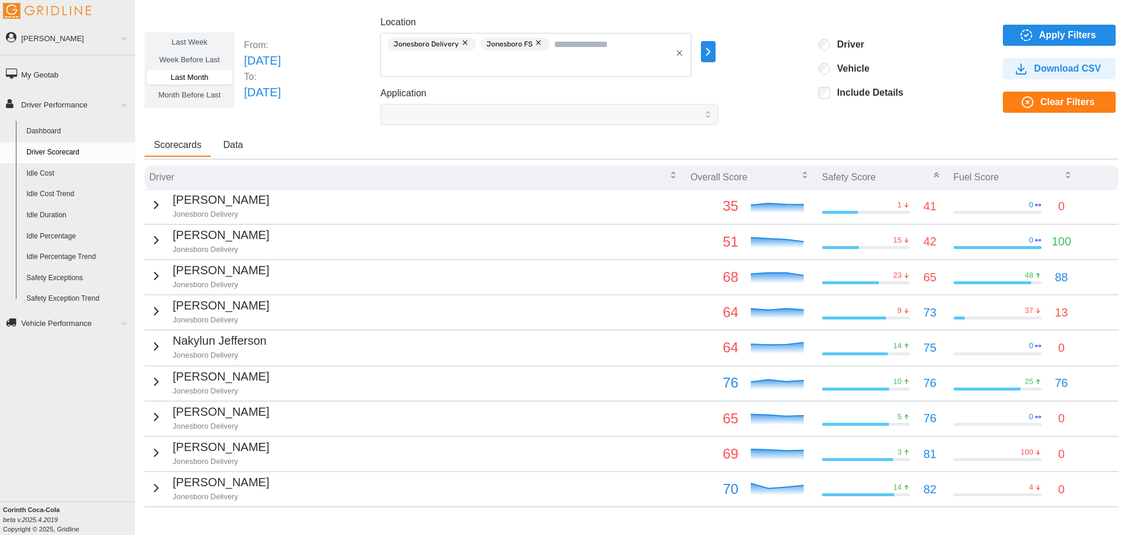
click at [932, 177] on icon "button" at bounding box center [936, 174] width 9 height 9
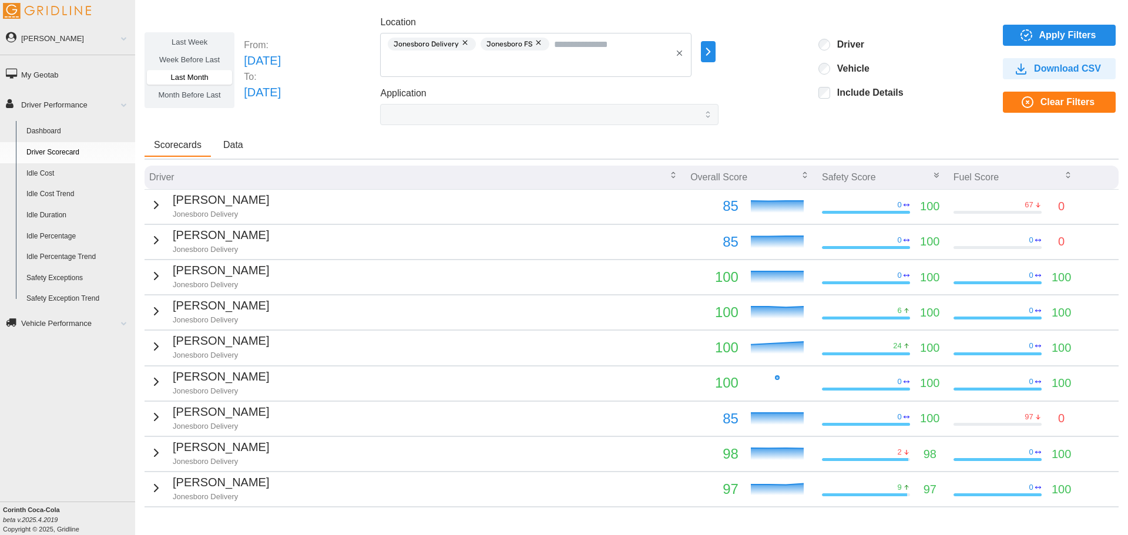
click at [932, 177] on icon "button" at bounding box center [936, 174] width 9 height 9
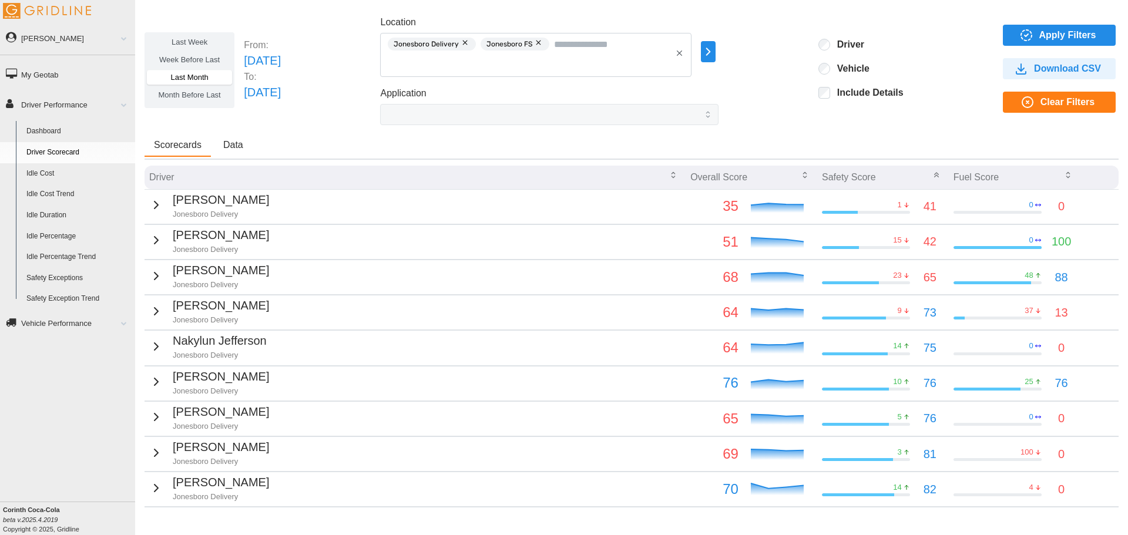
click at [672, 176] on icon "button" at bounding box center [673, 177] width 3 height 2
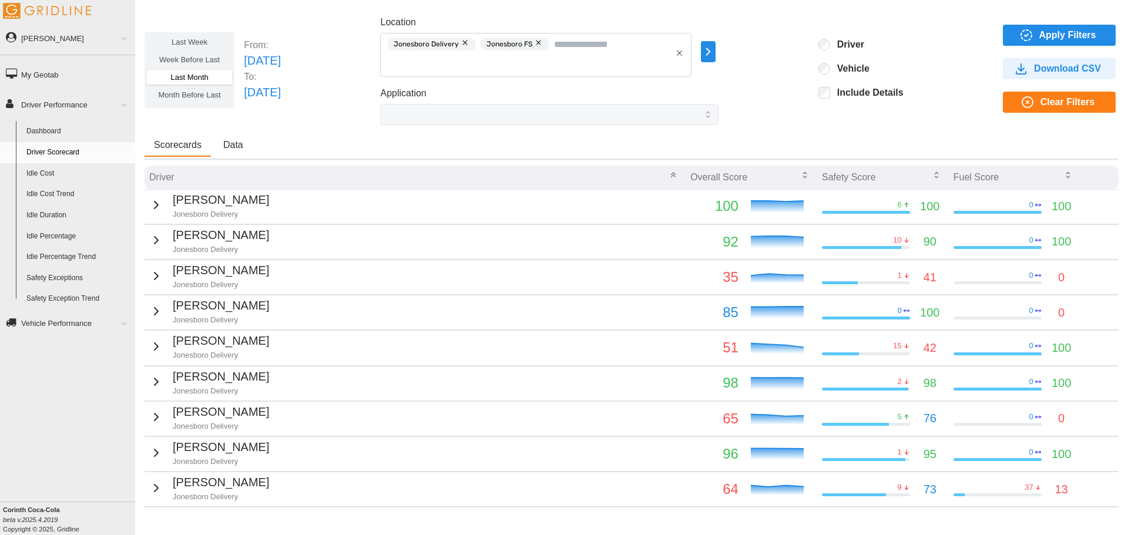
click at [669, 172] on icon "button" at bounding box center [673, 174] width 9 height 9
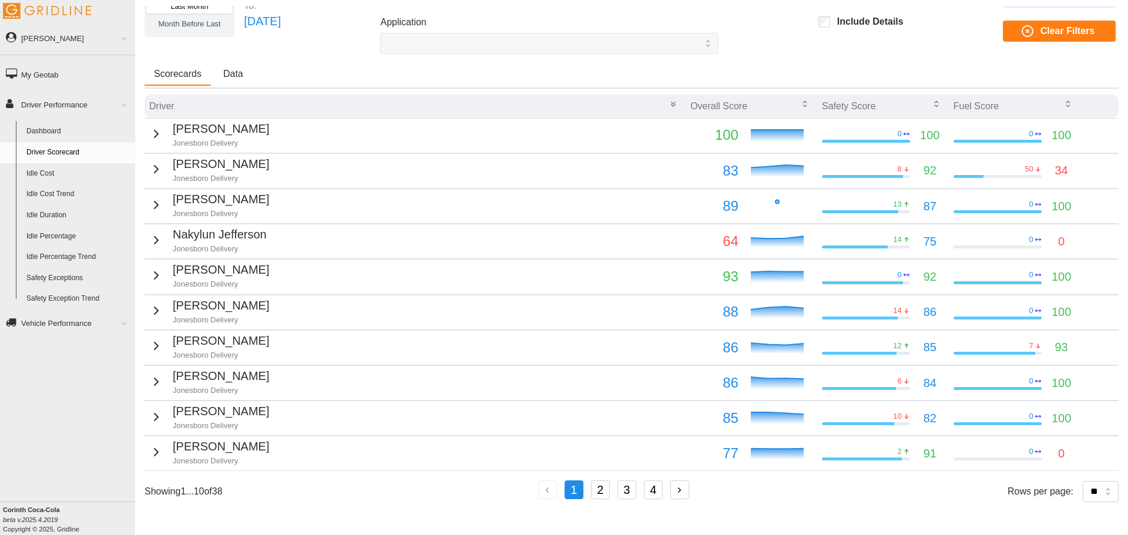
scroll to position [71, 0]
